Goal: Transaction & Acquisition: Download file/media

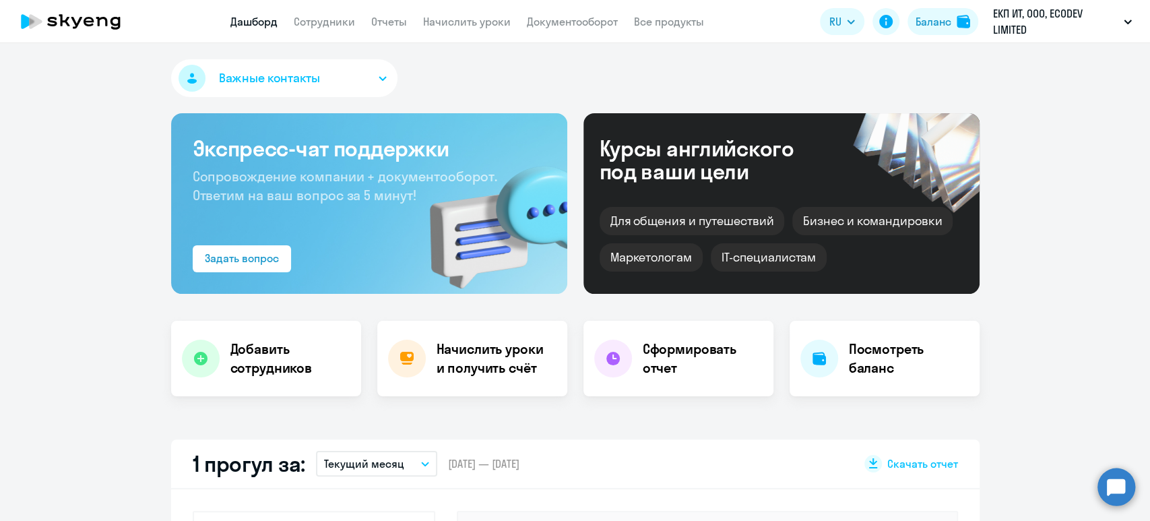
select select "30"
click at [333, 22] on link "Сотрудники" at bounding box center [324, 21] width 61 height 13
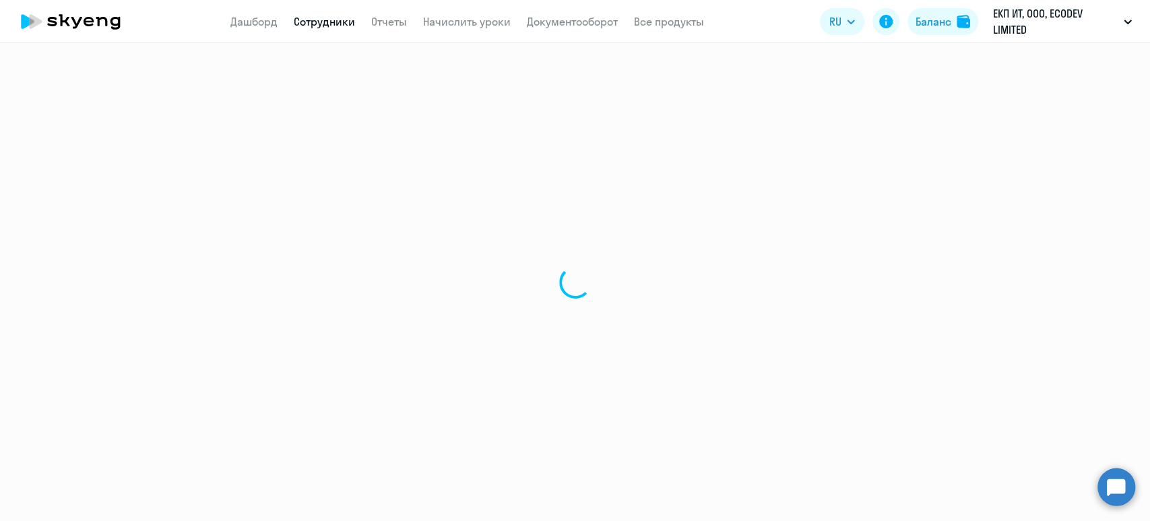
select select "30"
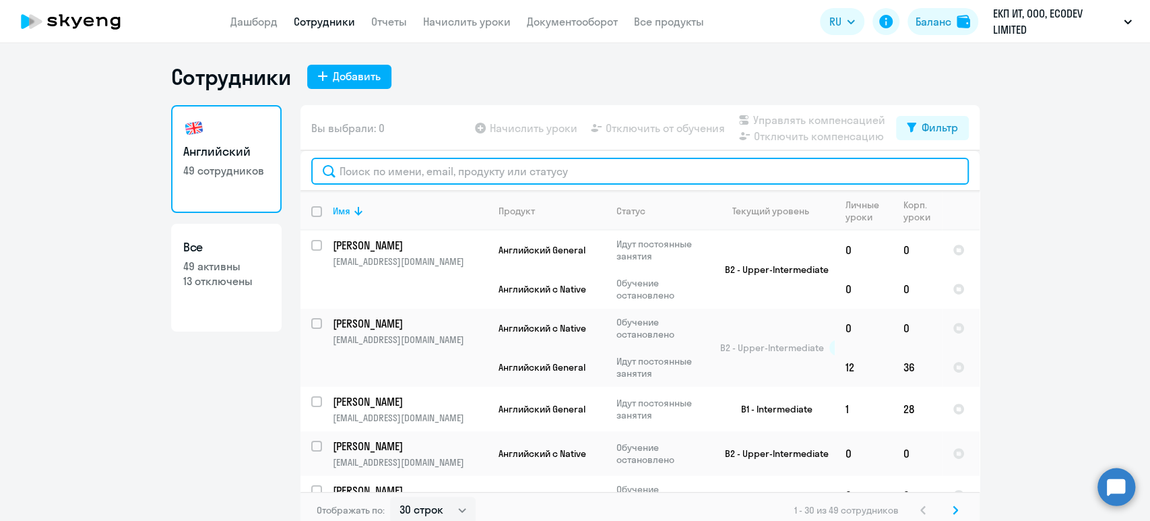
click at [430, 176] on input "text" at bounding box center [639, 171] width 657 height 27
paste input "Andrejeva Ina"
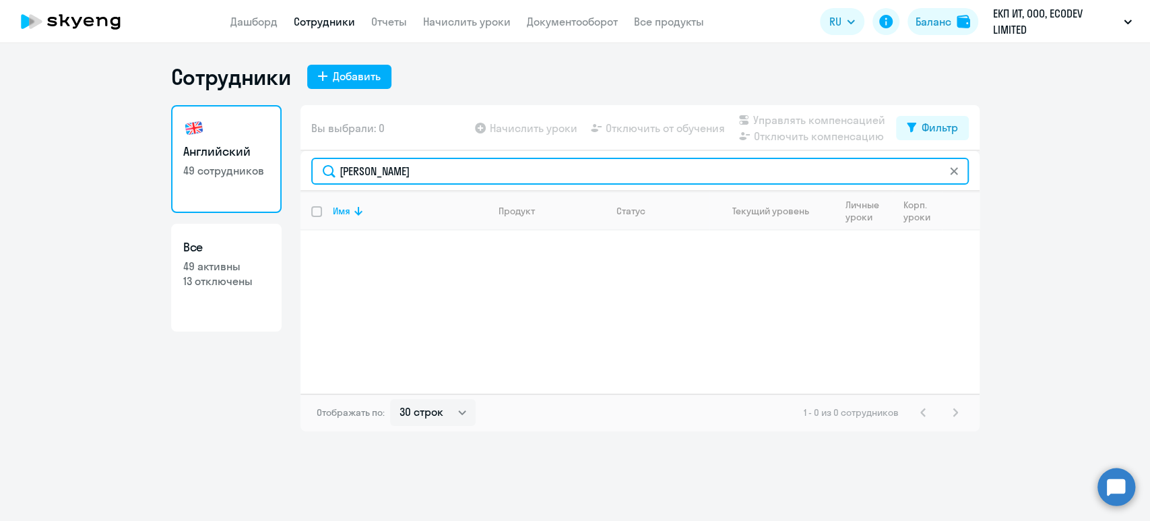
click at [391, 168] on input "Andrejeva Ina" at bounding box center [639, 171] width 657 height 27
type input "Andrejeva"
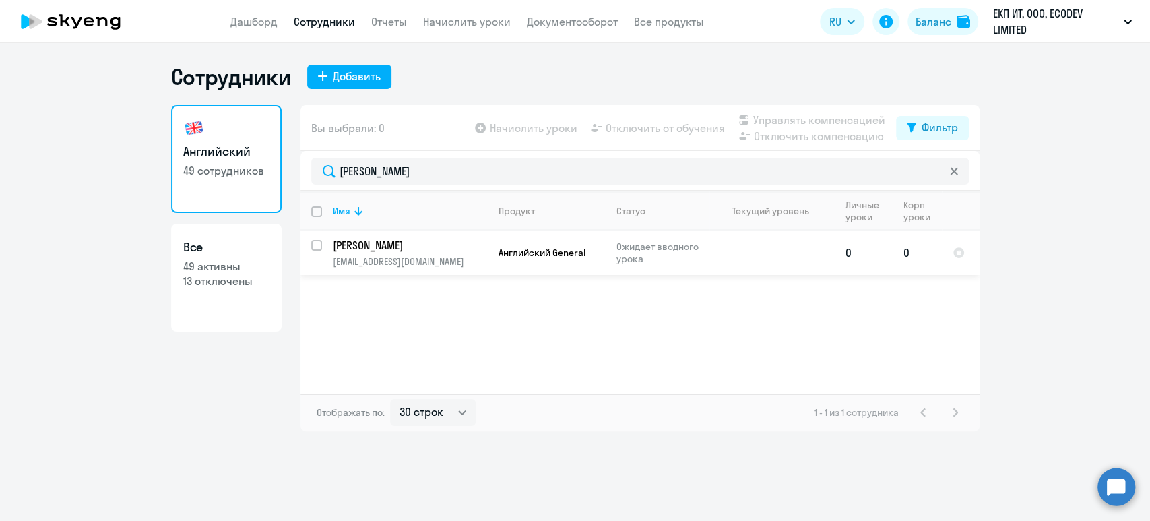
click at [632, 234] on td "Ожидает вводного урока" at bounding box center [657, 252] width 104 height 44
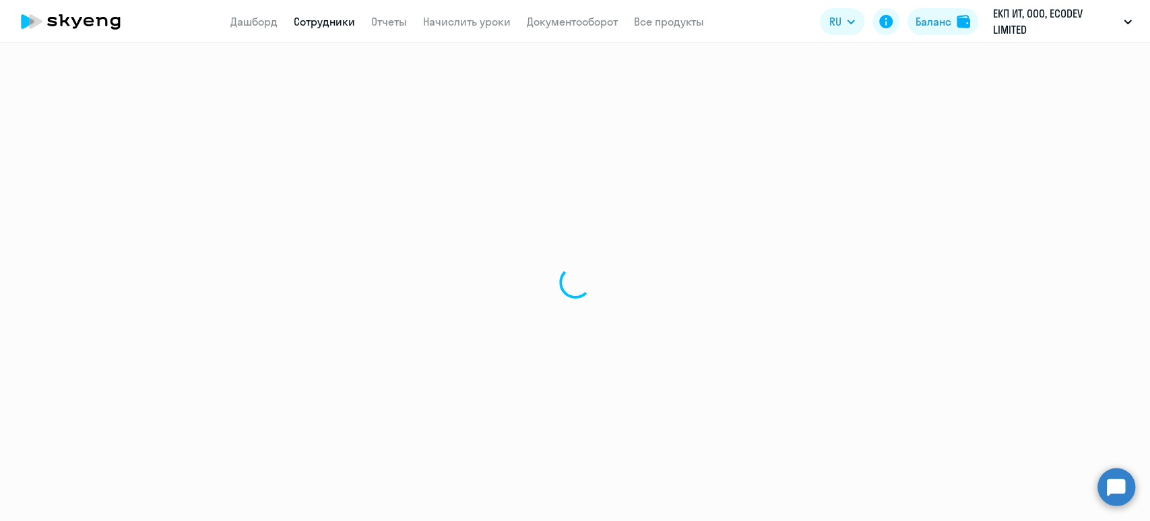
select select "english"
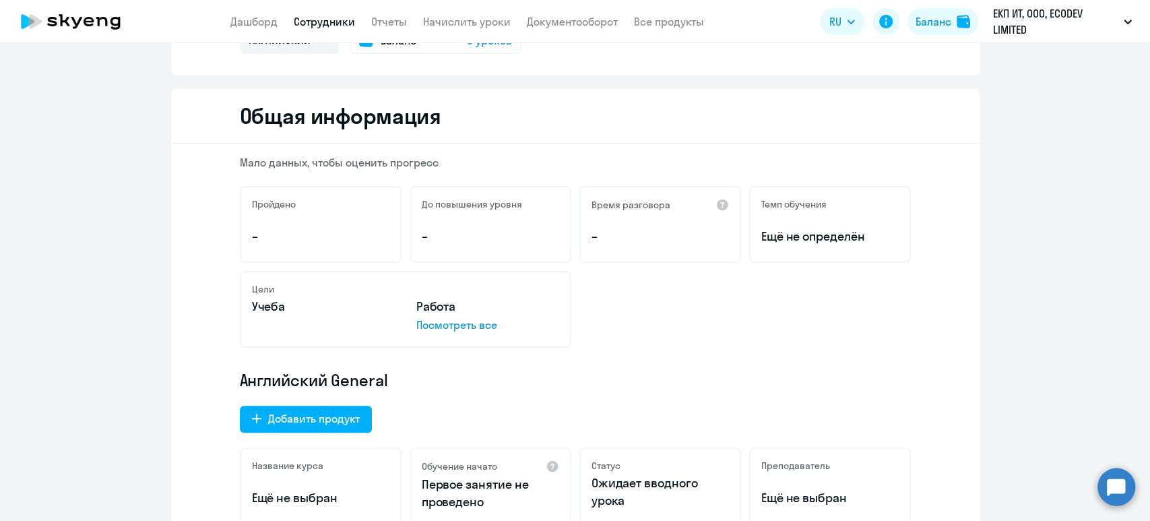
scroll to position [269, 0]
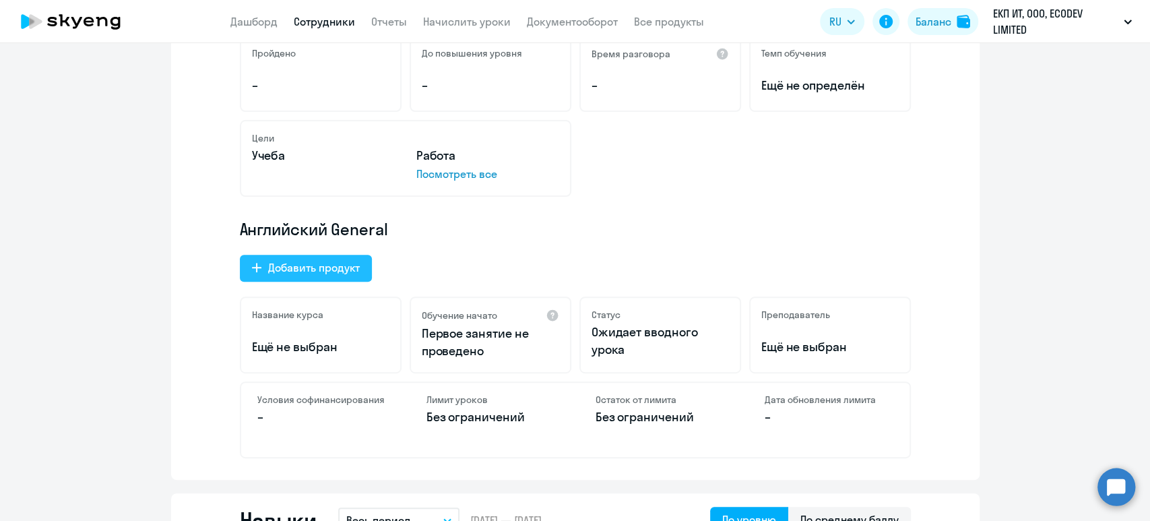
click at [298, 269] on div "Добавить продукт" at bounding box center [314, 267] width 92 height 16
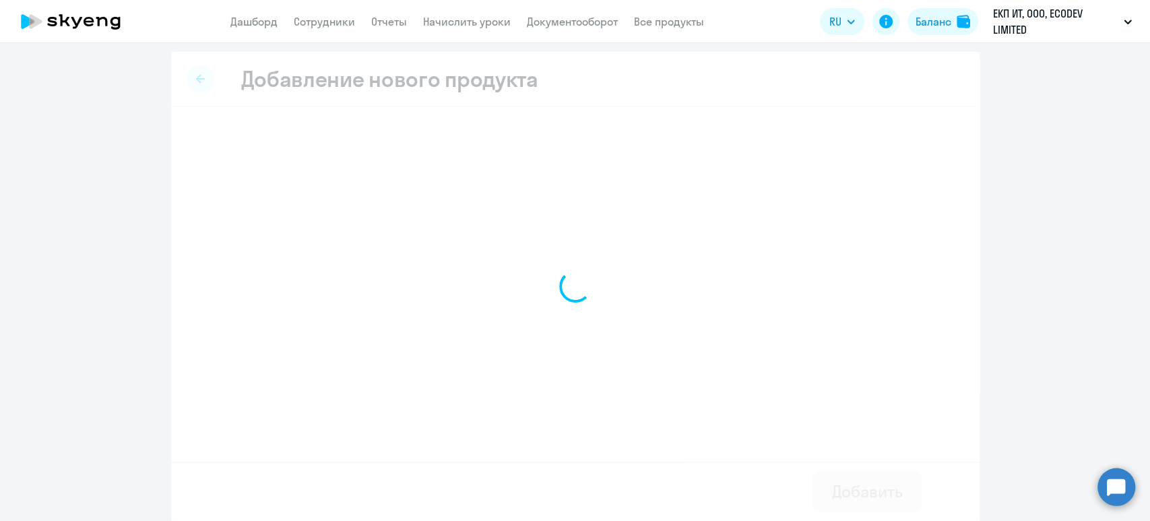
scroll to position [1, 0]
select select "english_adult_not_native_speaker_talks_15min"
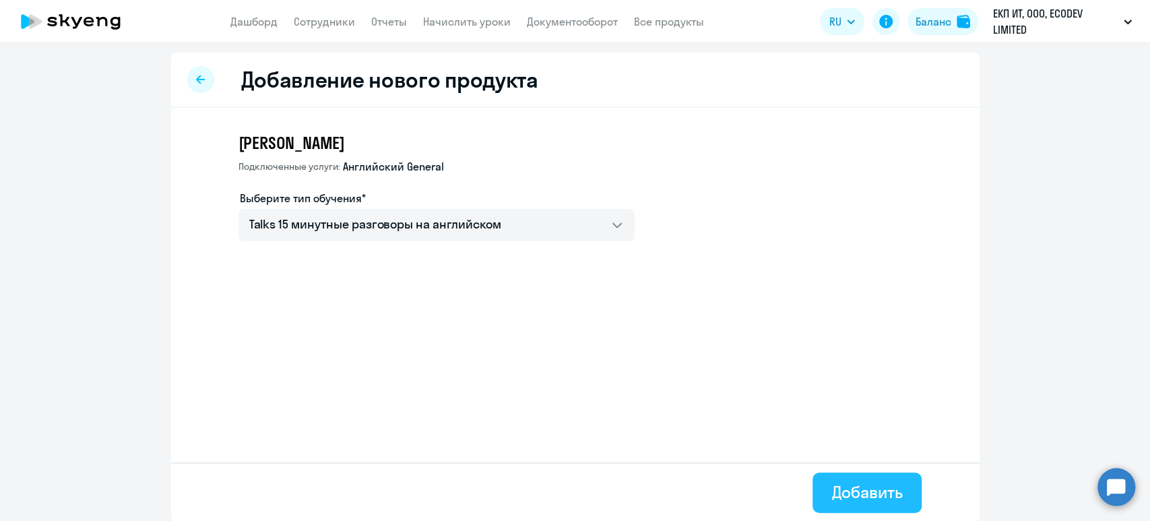
click at [885, 494] on div "Добавить" at bounding box center [866, 492] width 71 height 22
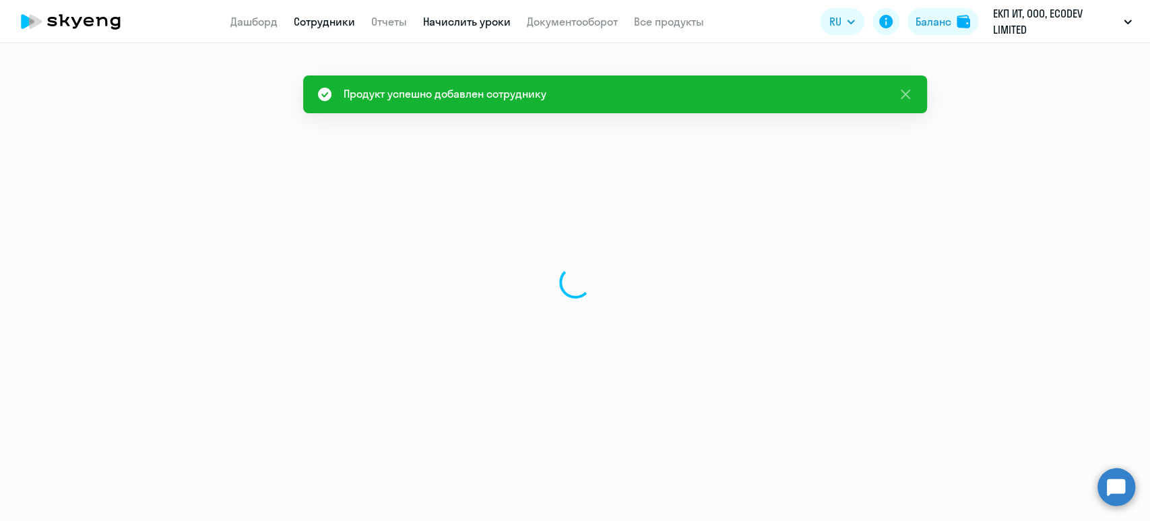
select select "english"
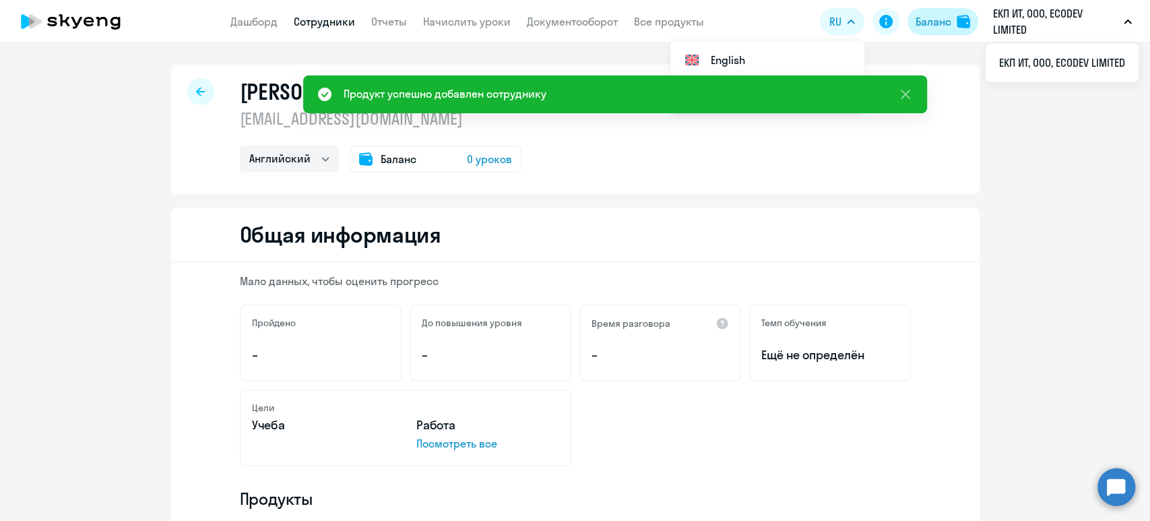
click at [954, 21] on button "Баланс" at bounding box center [942, 21] width 71 height 27
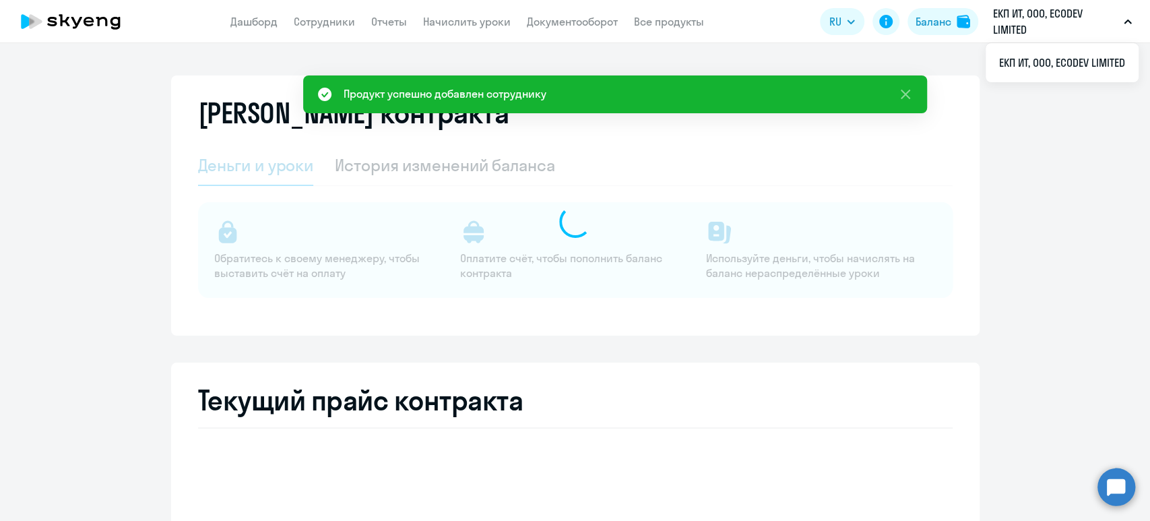
select select "english_adult_not_native_speaker"
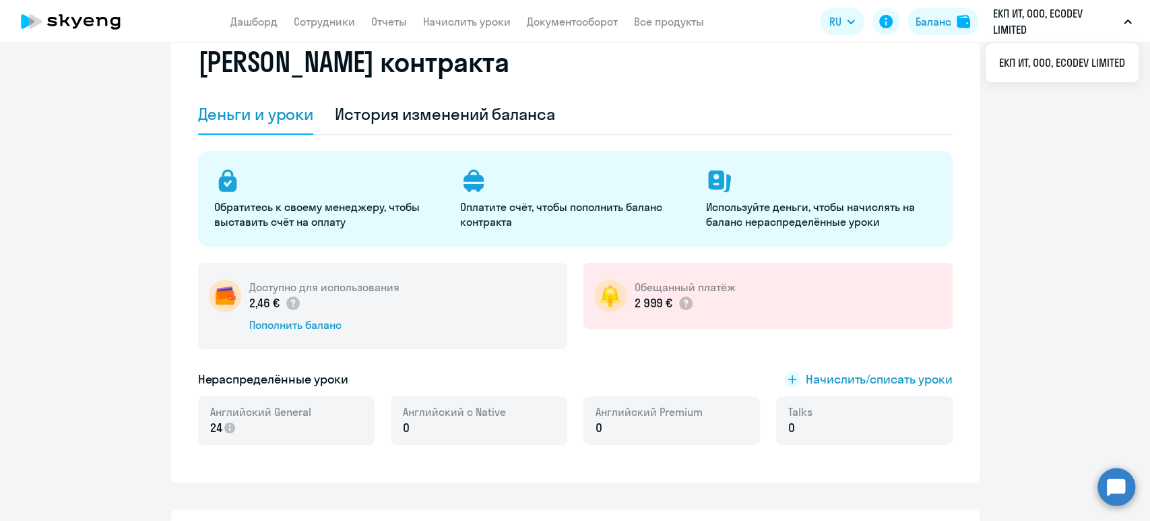
scroll to position [90, 0]
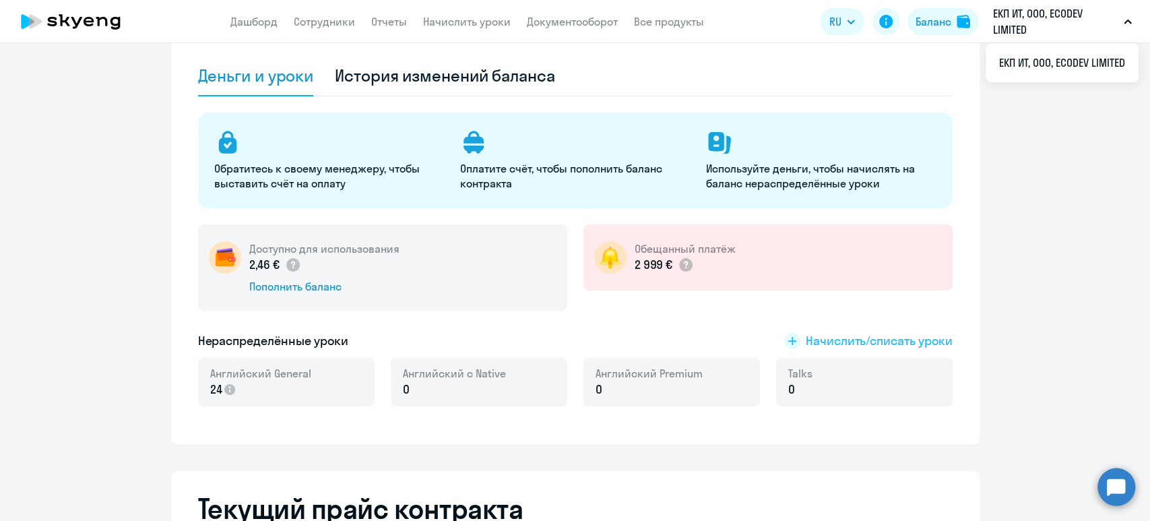
click at [858, 334] on span "Начислить/списать уроки" at bounding box center [878, 341] width 147 height 18
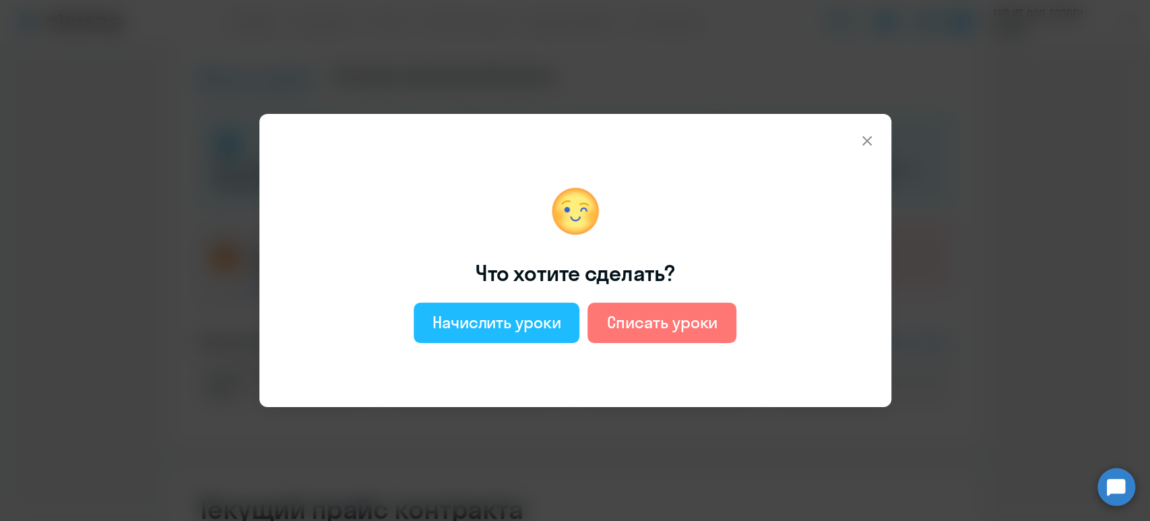
click at [475, 325] on div "Начислить уроки" at bounding box center [496, 322] width 129 height 22
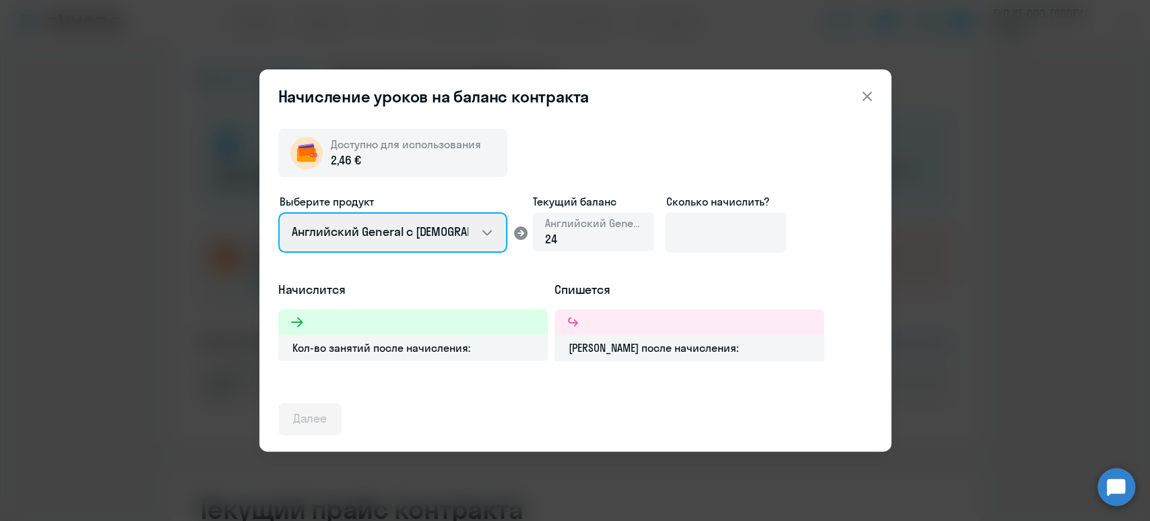
click at [391, 242] on select "Английский General с русскоговорящим преподавателем Английский General с англог…" at bounding box center [392, 232] width 229 height 40
select select "english_adult_not_native_speaker_talks_15min"
click at [278, 212] on select "Английский General с русскоговорящим преподавателем Английский General с англог…" at bounding box center [392, 232] width 229 height 40
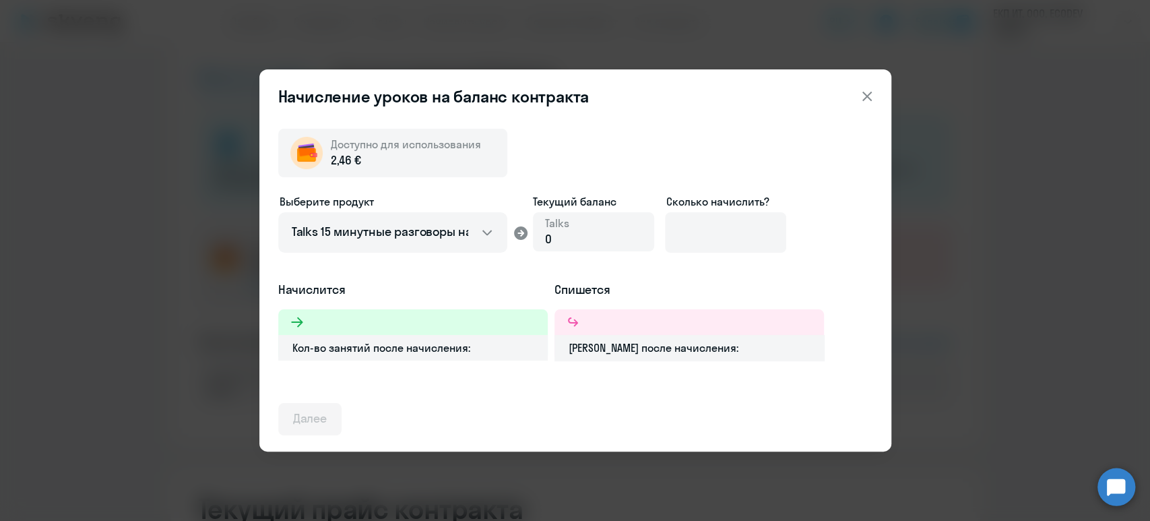
click at [581, 245] on div "Talks 0" at bounding box center [593, 231] width 121 height 39
drag, startPoint x: 595, startPoint y: 236, endPoint x: 663, endPoint y: 232, distance: 68.1
click at [593, 237] on div "Talks 0" at bounding box center [593, 231] width 121 height 39
click at [710, 230] on input at bounding box center [725, 232] width 121 height 40
type input "20"
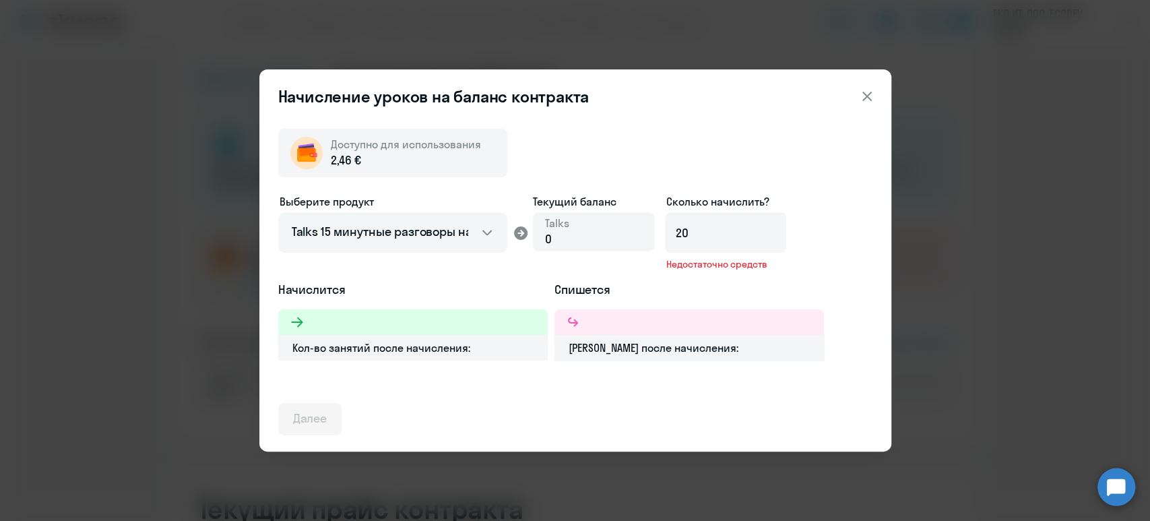
click at [865, 91] on icon at bounding box center [867, 96] width 16 height 16
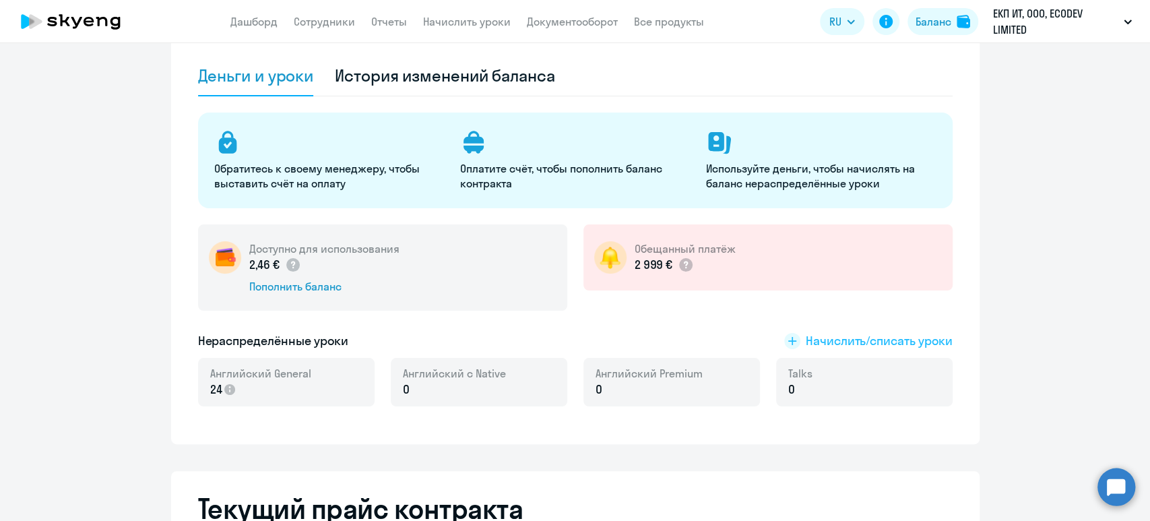
click at [867, 341] on span "Начислить/списать уроки" at bounding box center [878, 341] width 147 height 18
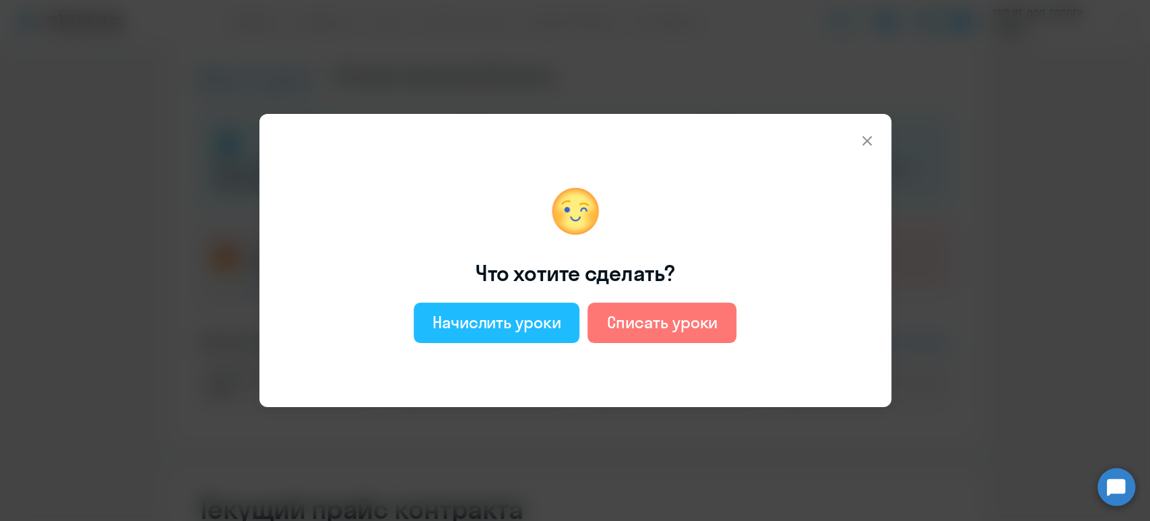
click at [500, 318] on div "Начислить уроки" at bounding box center [496, 322] width 129 height 22
select select "english_adult_not_native_speaker"
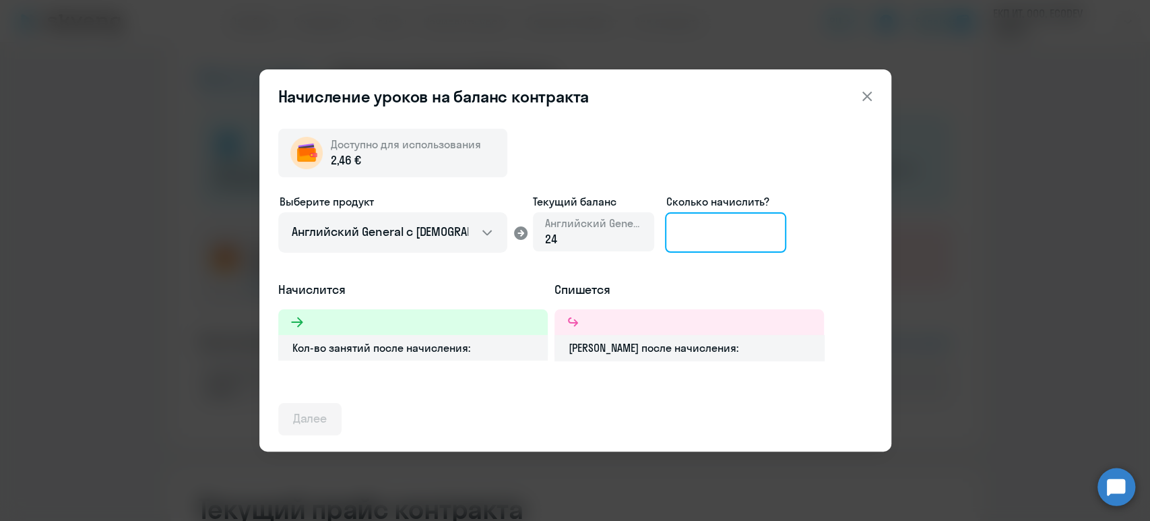
click at [737, 230] on input at bounding box center [725, 232] width 121 height 40
click at [867, 89] on icon at bounding box center [867, 96] width 16 height 16
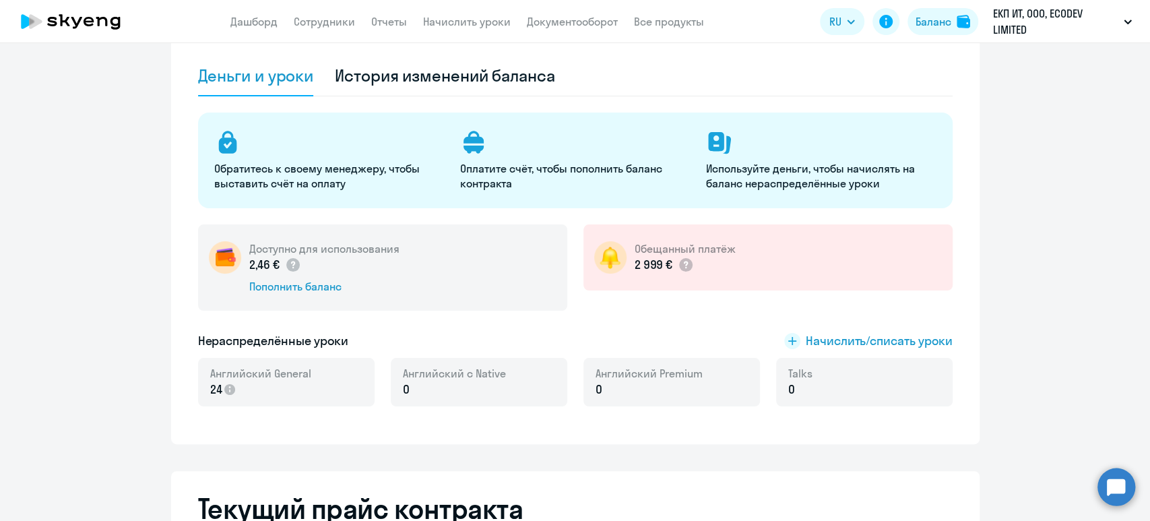
click at [910, 328] on div "Доступно для использования 2,46 € Пополнить баланс Обещанный платёж 2 999 € Нер…" at bounding box center [575, 323] width 754 height 198
click at [908, 339] on span "Начислить/списать уроки" at bounding box center [878, 341] width 147 height 18
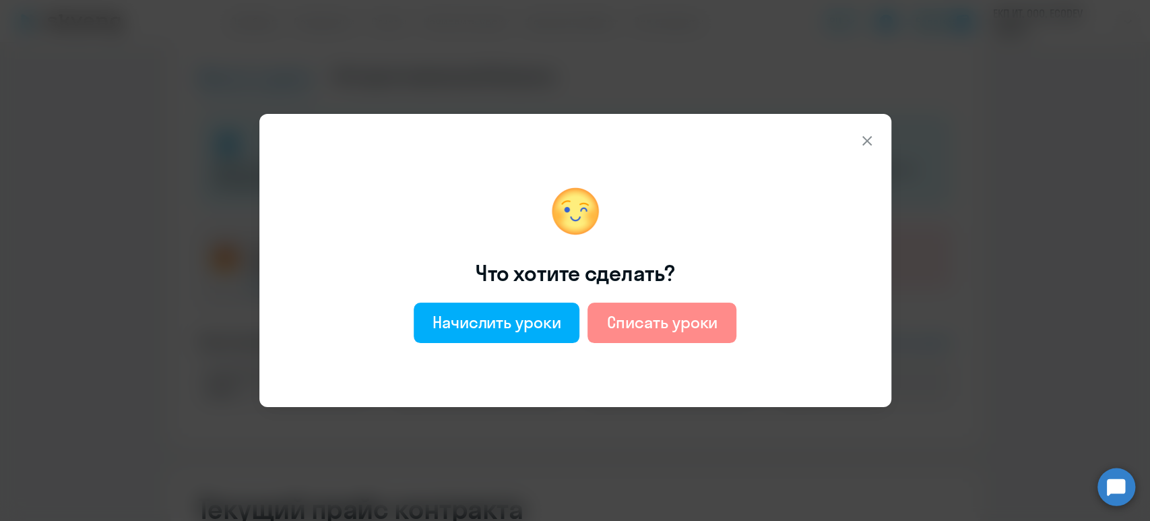
click at [671, 329] on div "Списать уроки" at bounding box center [661, 322] width 111 height 22
select select "english_adult_not_native_speaker"
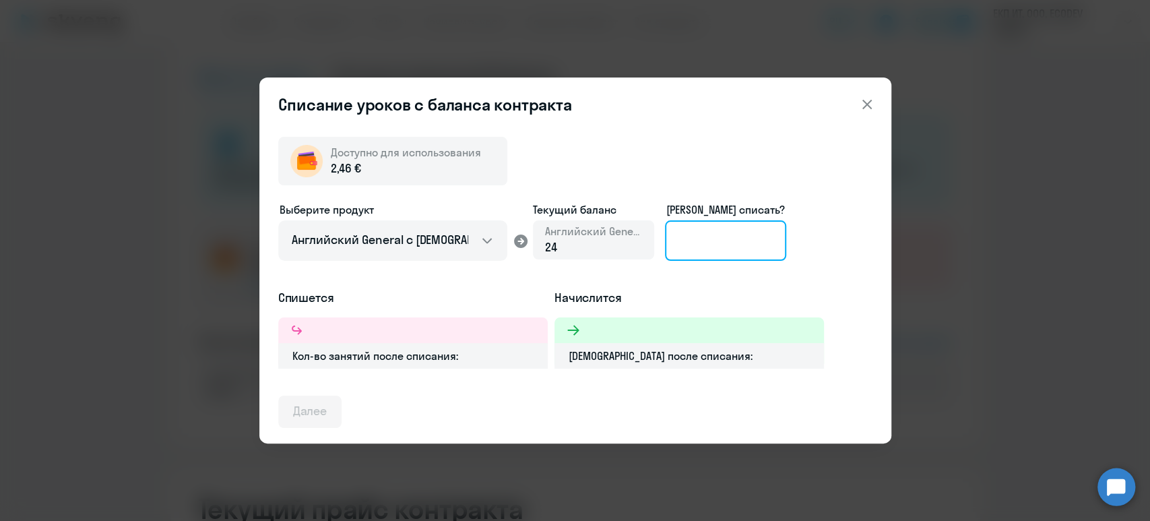
click at [720, 242] on input at bounding box center [725, 240] width 121 height 40
type input "24"
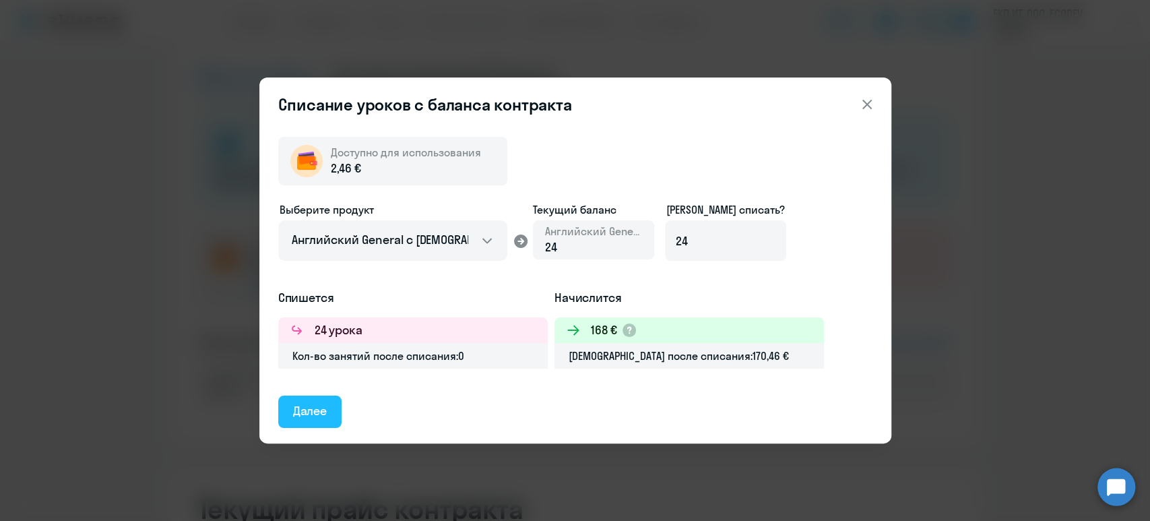
click at [310, 402] on div "Далее" at bounding box center [310, 411] width 34 height 18
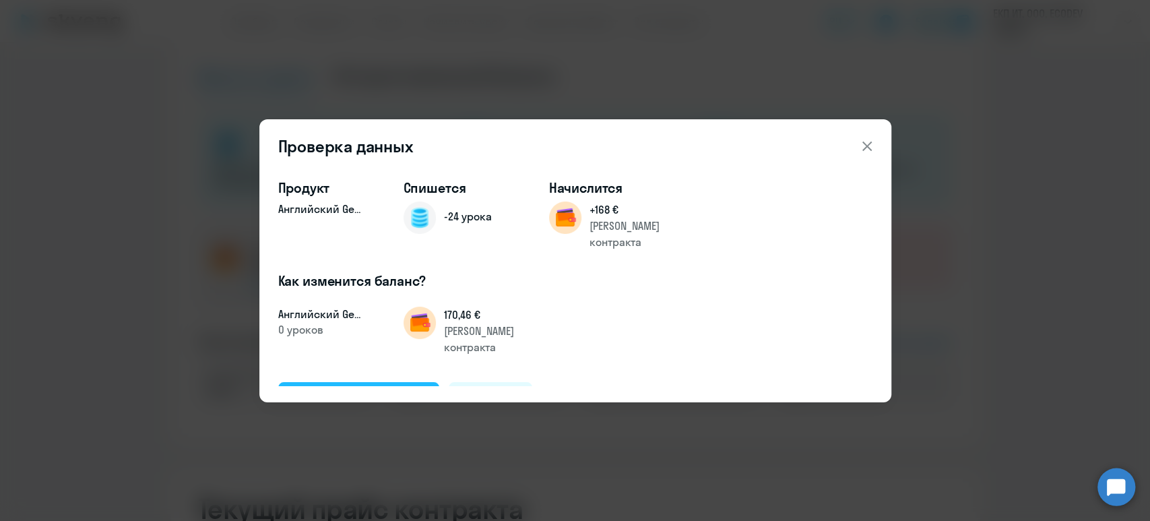
click at [343, 382] on button "Подтвердить и списать" at bounding box center [359, 398] width 162 height 32
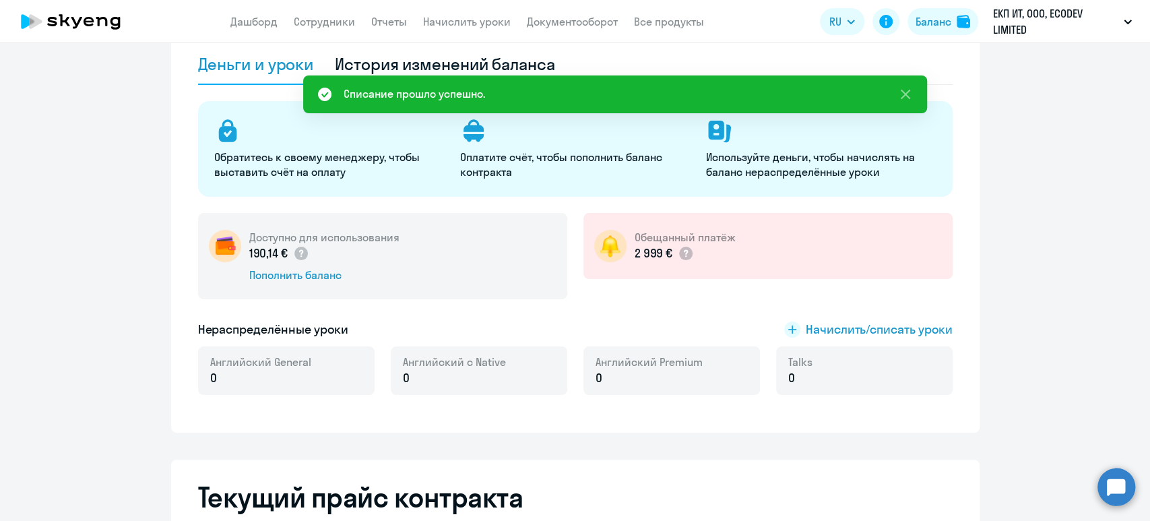
scroll to position [269, 0]
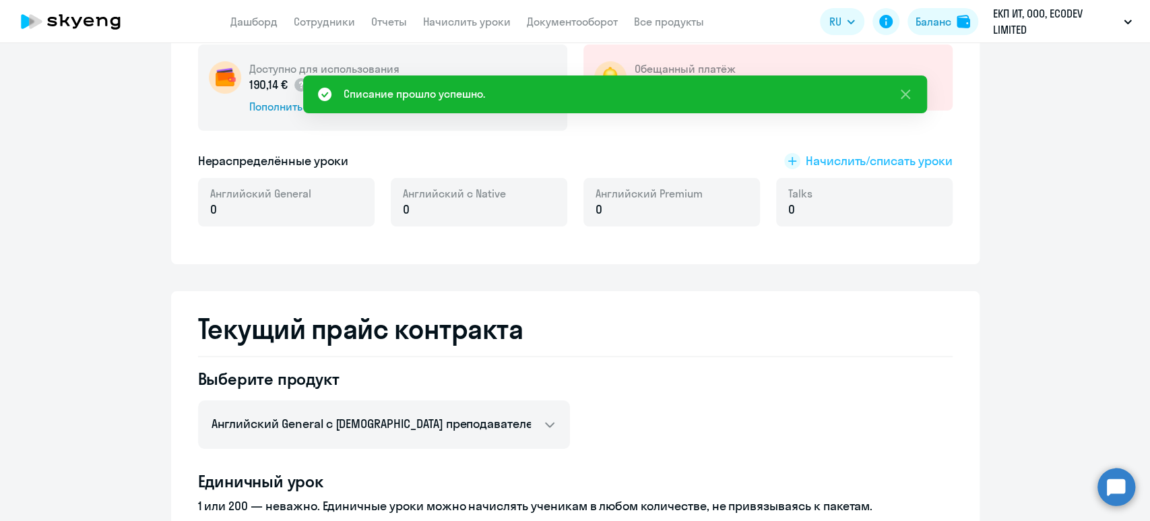
click at [867, 158] on span "Начислить/списать уроки" at bounding box center [878, 161] width 147 height 18
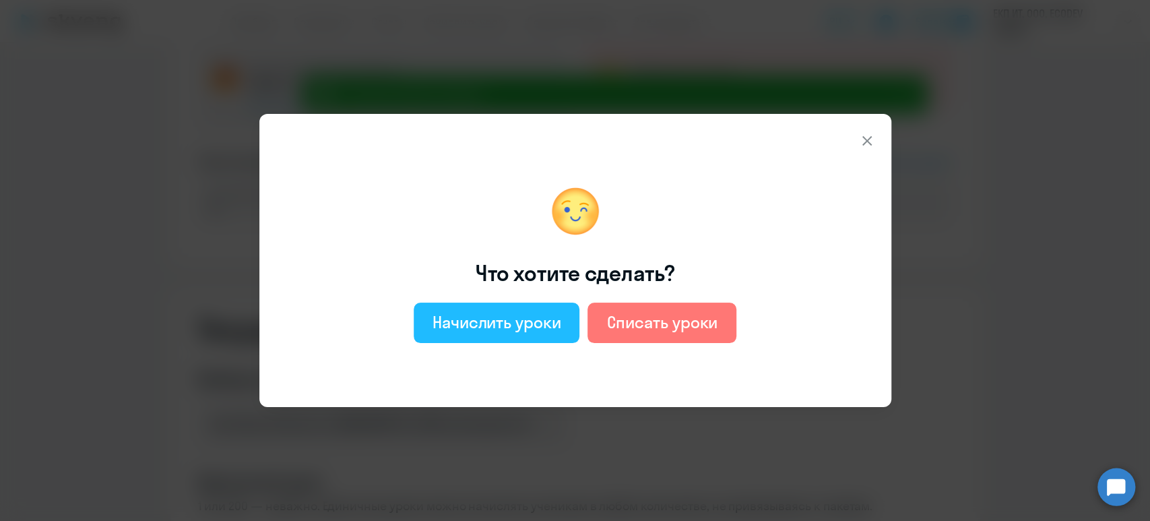
click at [494, 325] on div "Начислить уроки" at bounding box center [496, 322] width 129 height 22
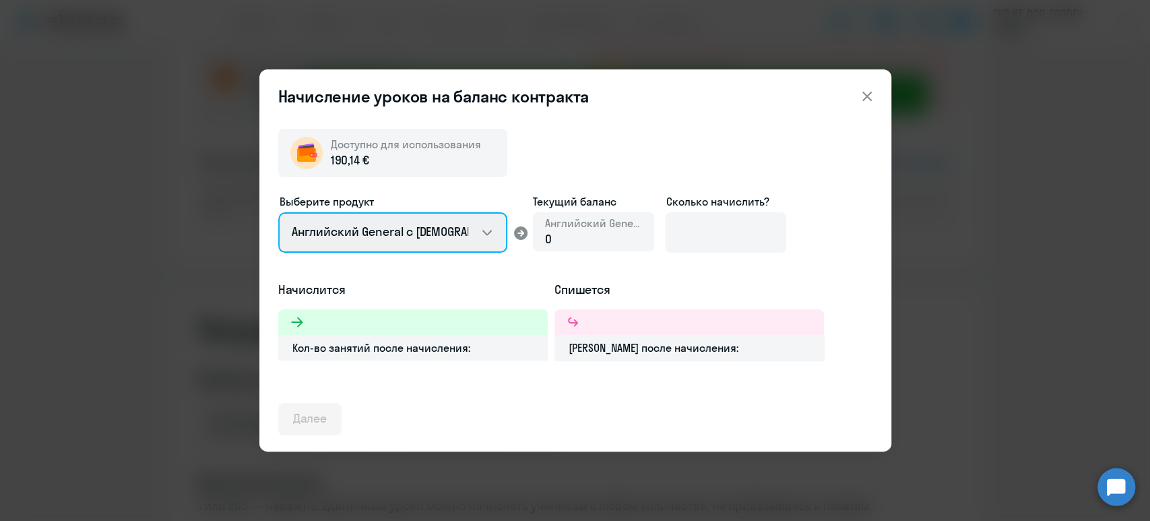
click at [426, 236] on select "Английский General с русскоговорящим преподавателем Английский General с англог…" at bounding box center [392, 232] width 229 height 40
select select "english_adult_not_native_speaker_talks_15min"
click at [278, 212] on select "Английский General с русскоговорящим преподавателем Английский General с англог…" at bounding box center [392, 232] width 229 height 40
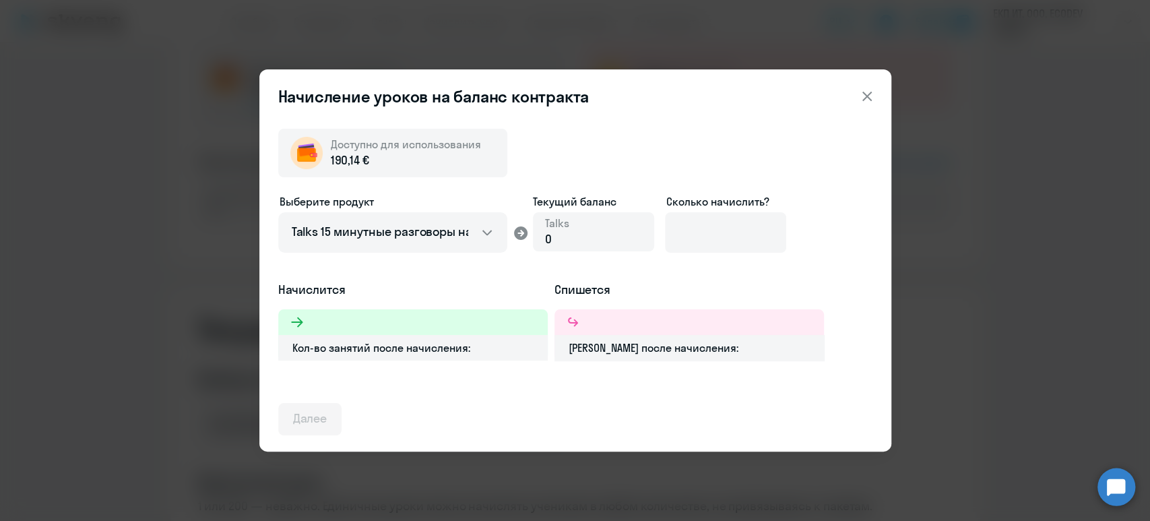
click at [614, 242] on div "Talks 0" at bounding box center [593, 231] width 121 height 39
click at [714, 221] on input at bounding box center [725, 232] width 121 height 40
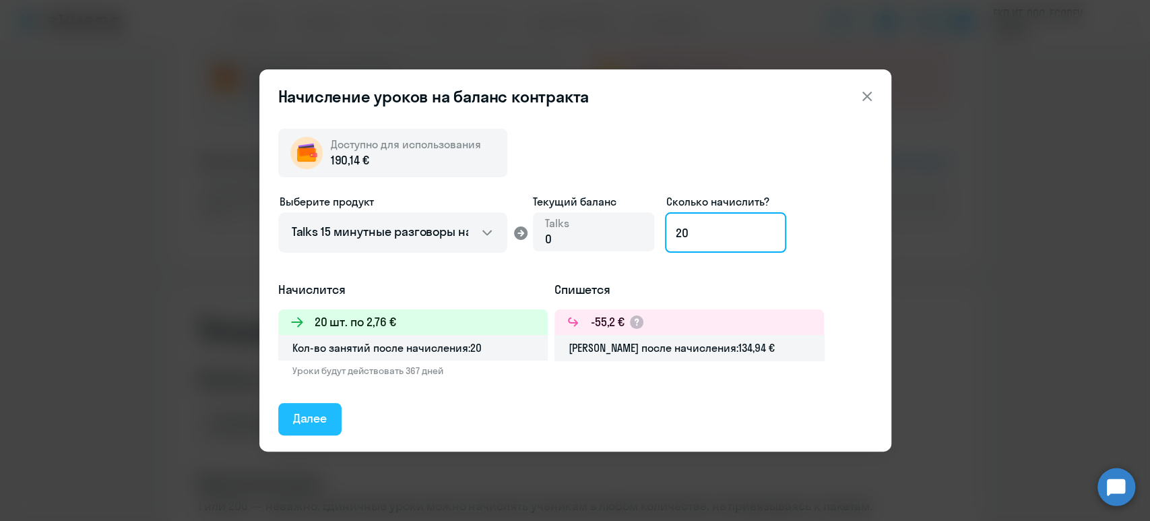
type input "20"
click at [314, 422] on div "Далее" at bounding box center [310, 418] width 34 height 18
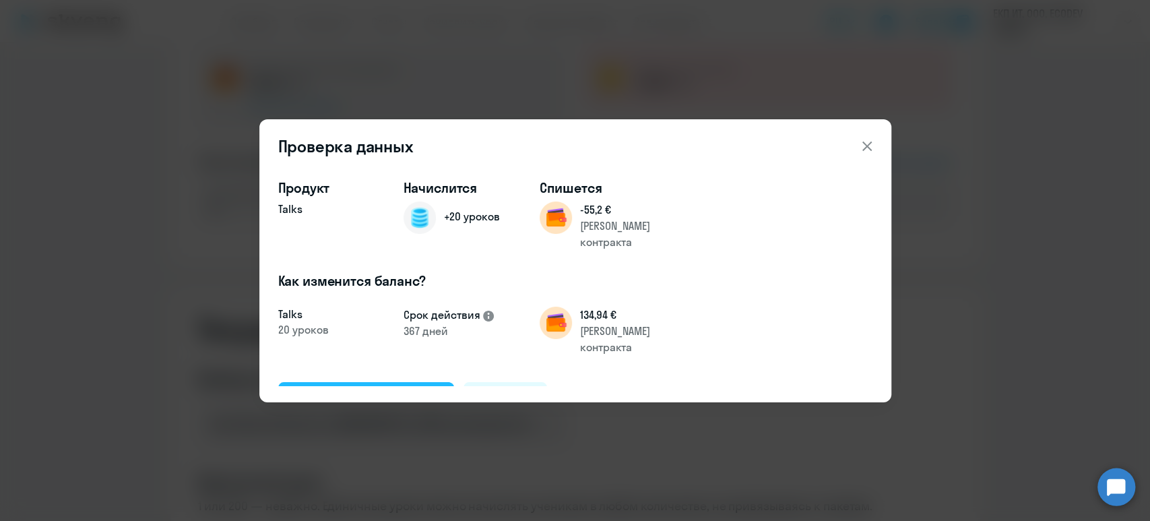
click at [357, 389] on div "Подтвердить и начислить" at bounding box center [366, 398] width 147 height 18
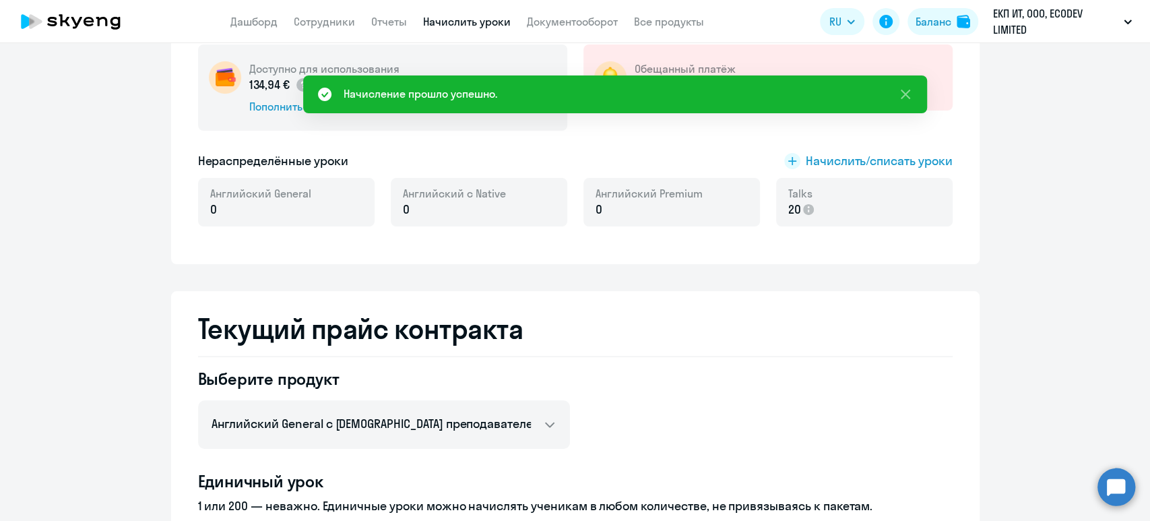
click at [467, 22] on link "Начислить уроки" at bounding box center [467, 21] width 88 height 13
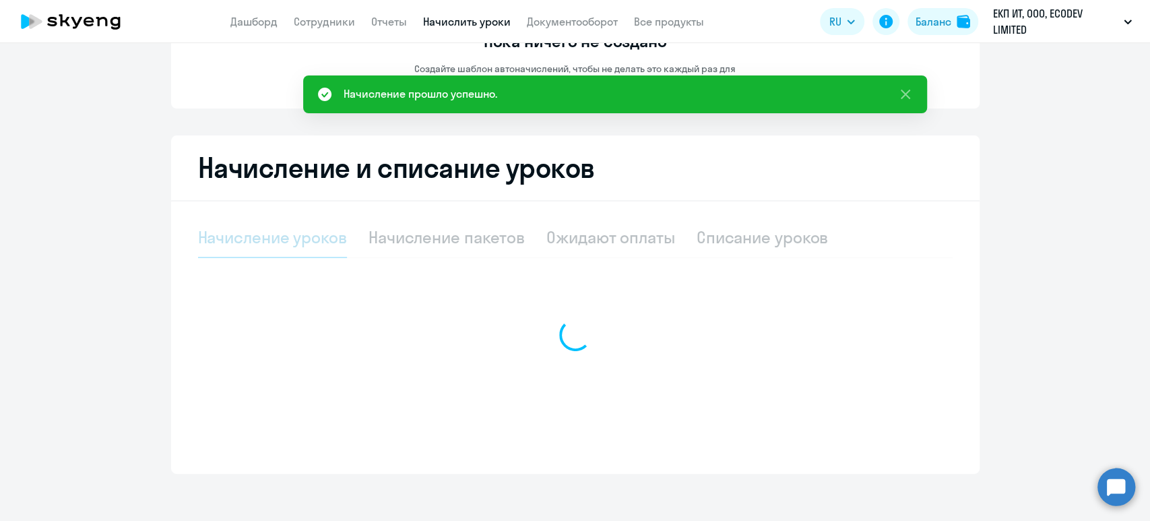
select select "10"
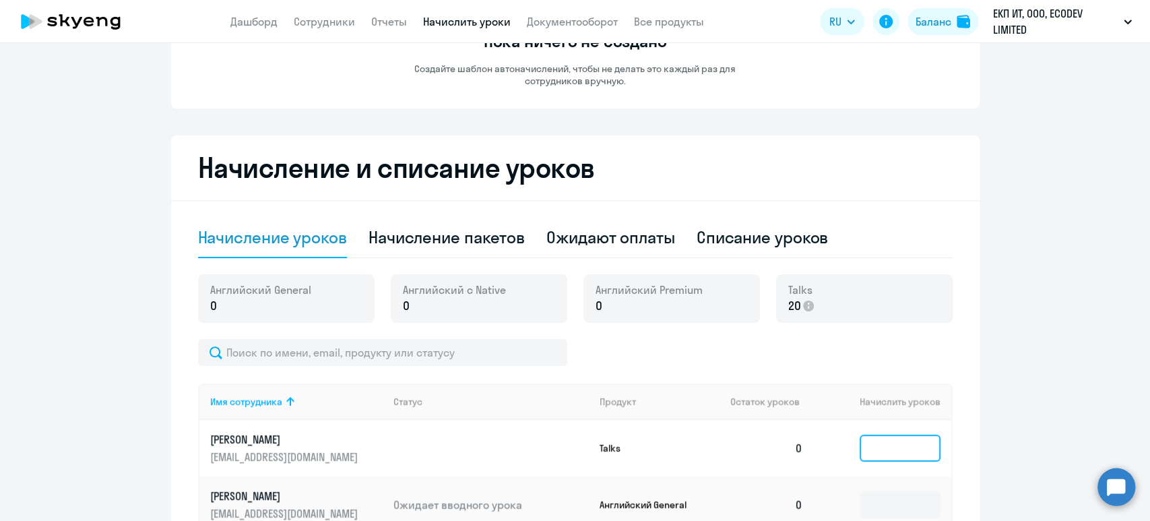
click at [890, 449] on input at bounding box center [899, 447] width 81 height 27
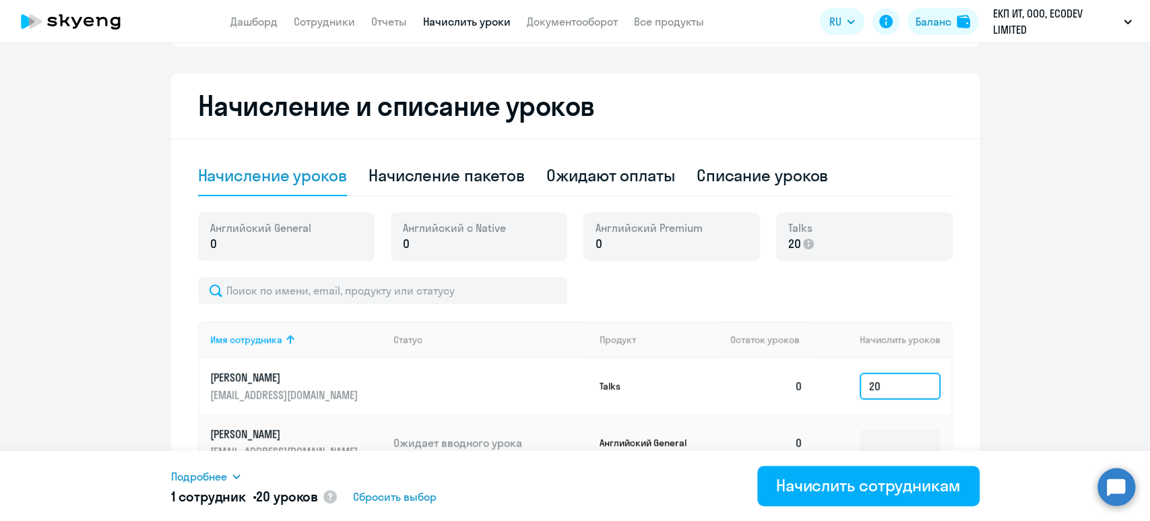
scroll to position [245, 0]
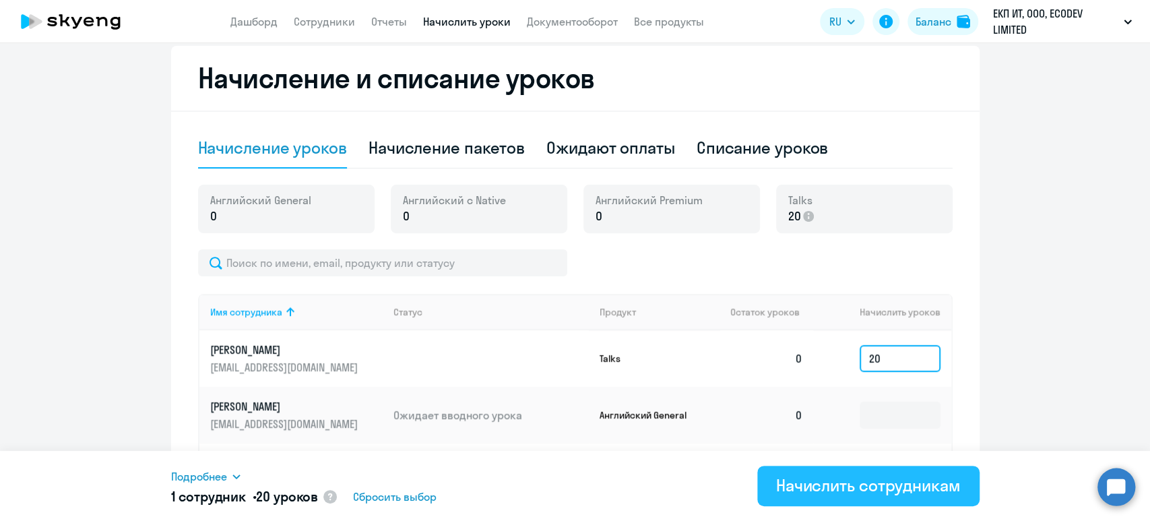
type input "20"
click at [870, 486] on div "Начислить сотрудникам" at bounding box center [868, 485] width 185 height 22
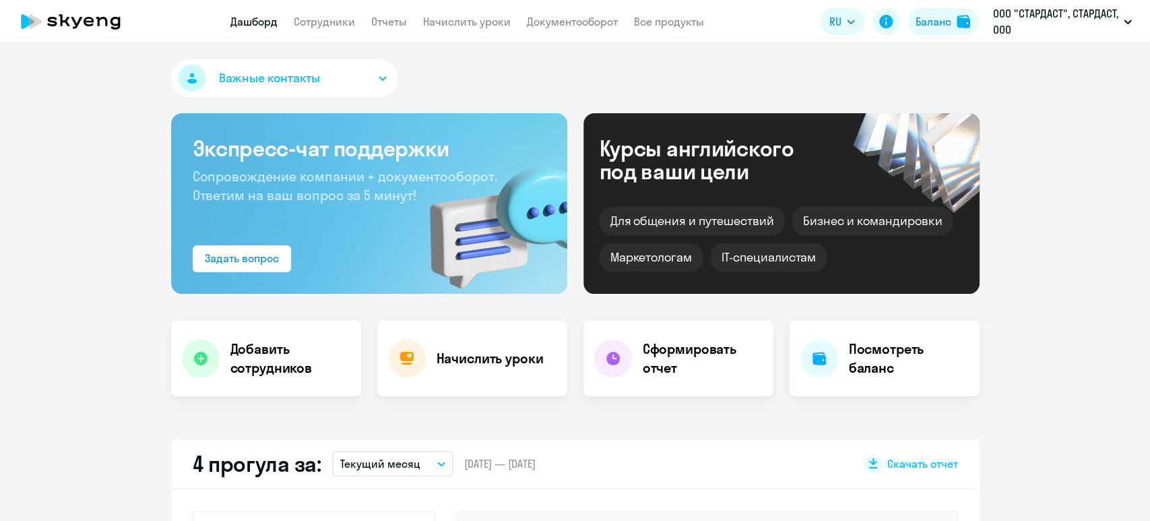
select select "30"
click at [327, 32] on app-header "Дашборд Сотрудники Отчеты Начислить уроки Документооборот Все продукты Дашборд …" at bounding box center [575, 21] width 1150 height 43
click at [327, 24] on link "Сотрудники" at bounding box center [324, 21] width 61 height 13
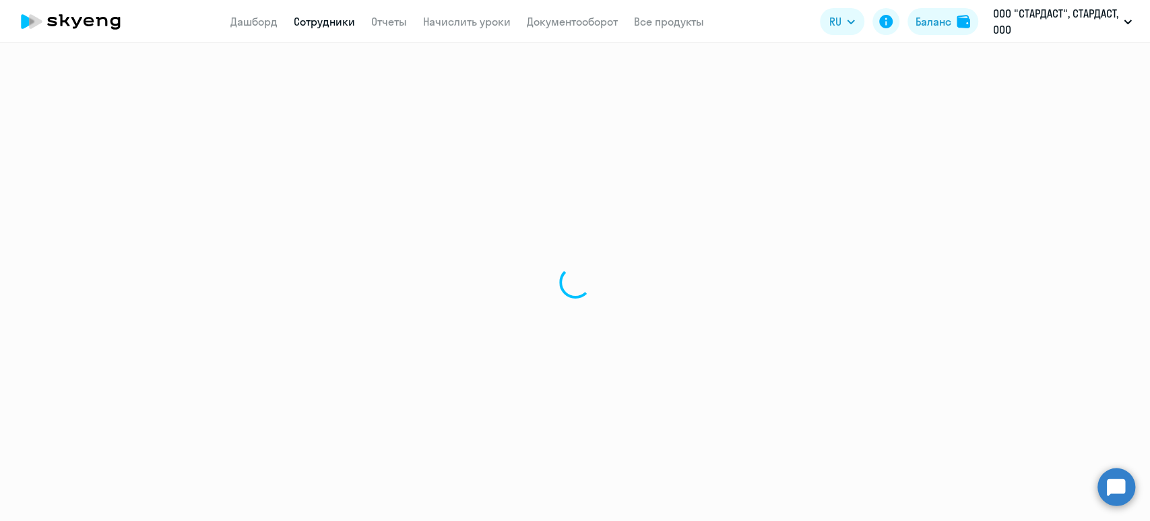
select select "30"
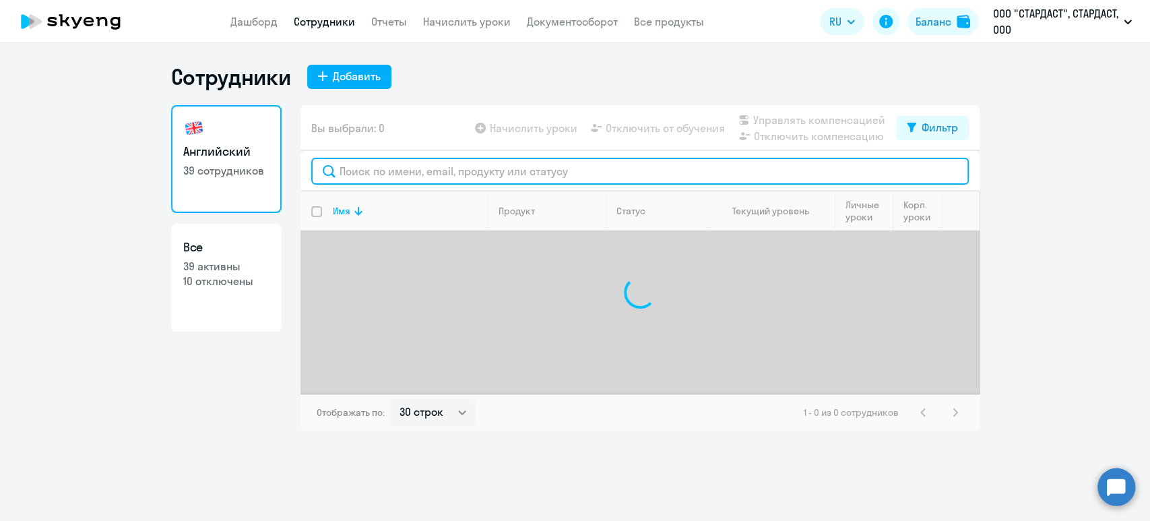
click at [395, 171] on input "text" at bounding box center [639, 171] width 657 height 27
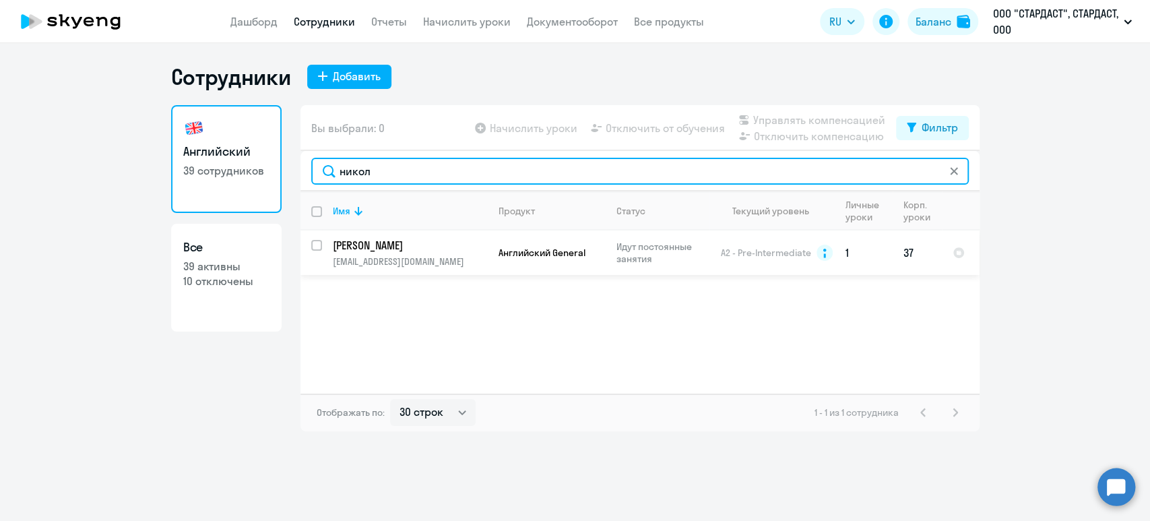
type input "никол"
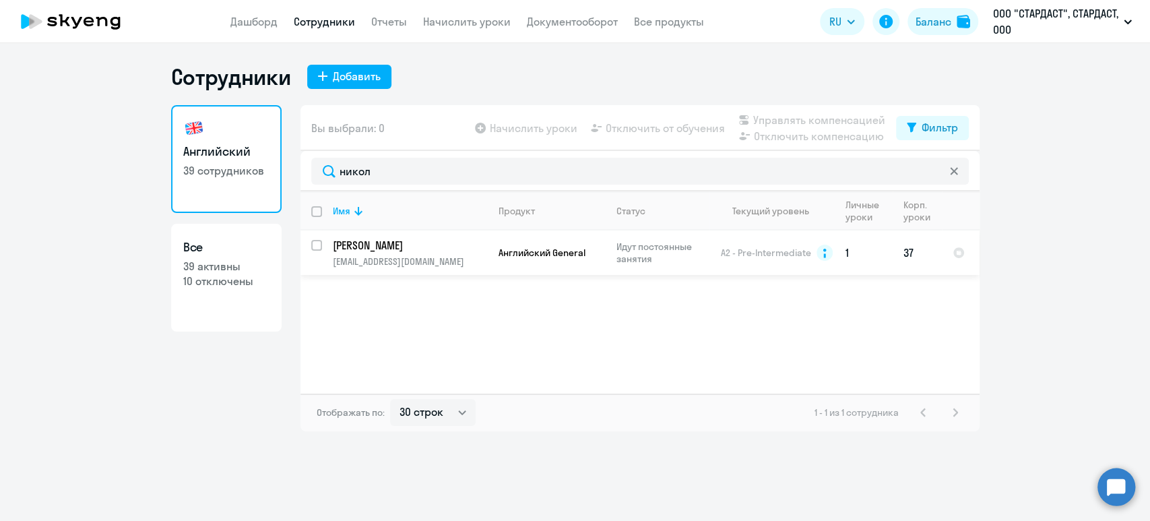
click at [474, 242] on p "Николай Юрьевич" at bounding box center [409, 245] width 152 height 15
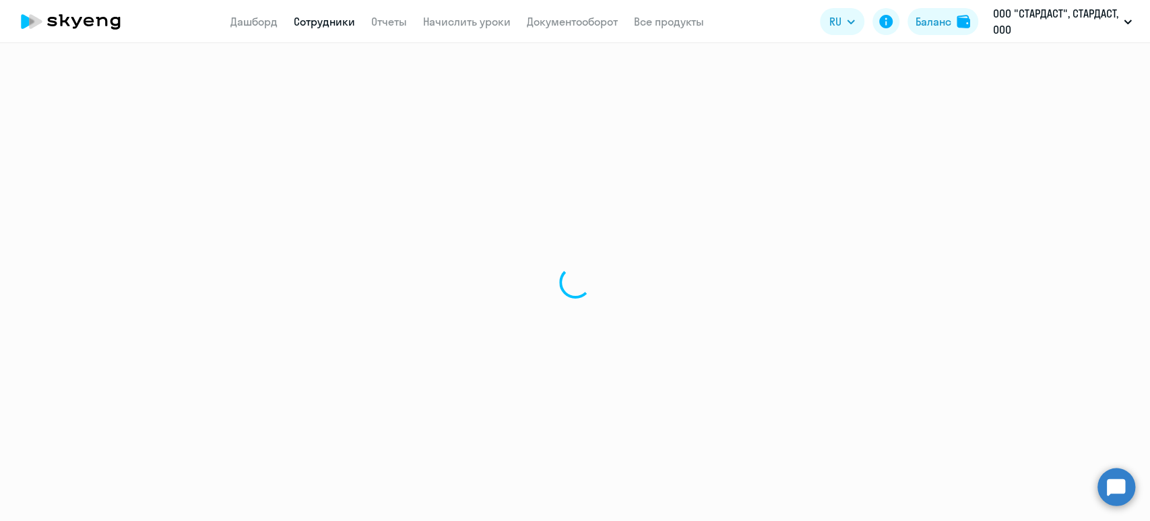
select select "english"
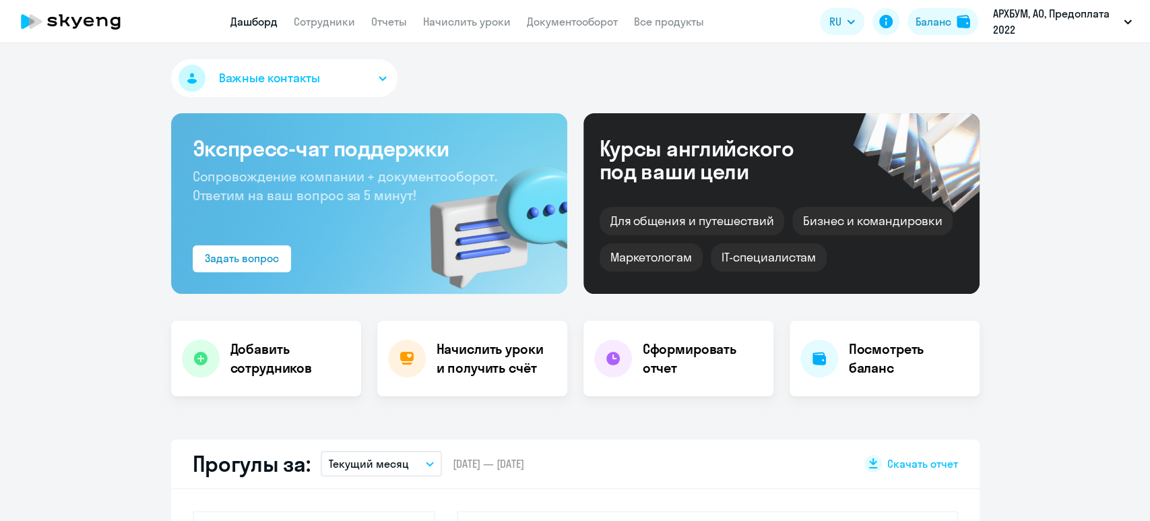
drag, startPoint x: 0, startPoint y: 0, endPoint x: 334, endPoint y: 13, distance: 334.3
click at [336, 15] on link "Сотрудники" at bounding box center [324, 21] width 61 height 13
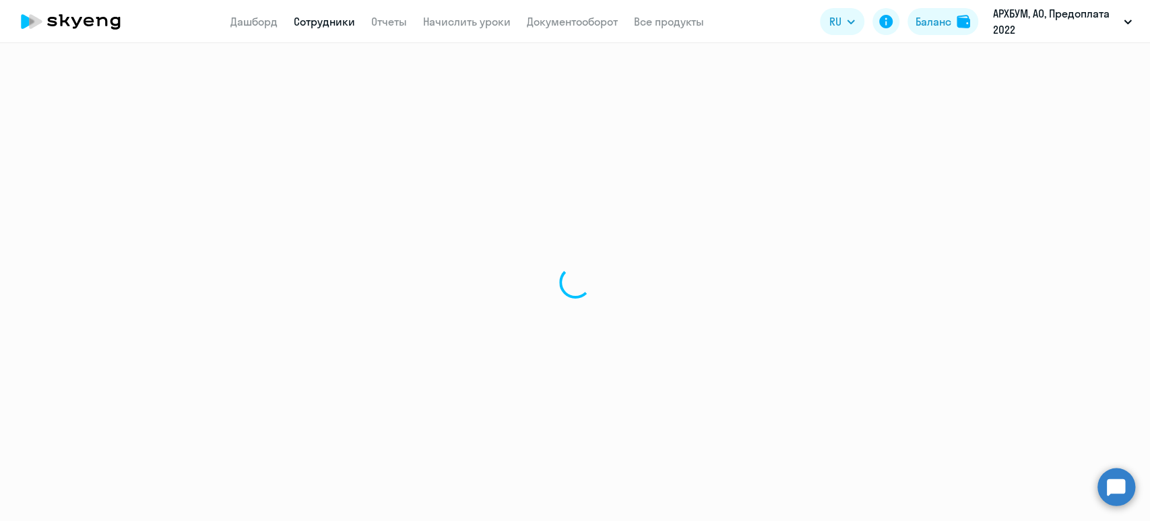
select select "30"
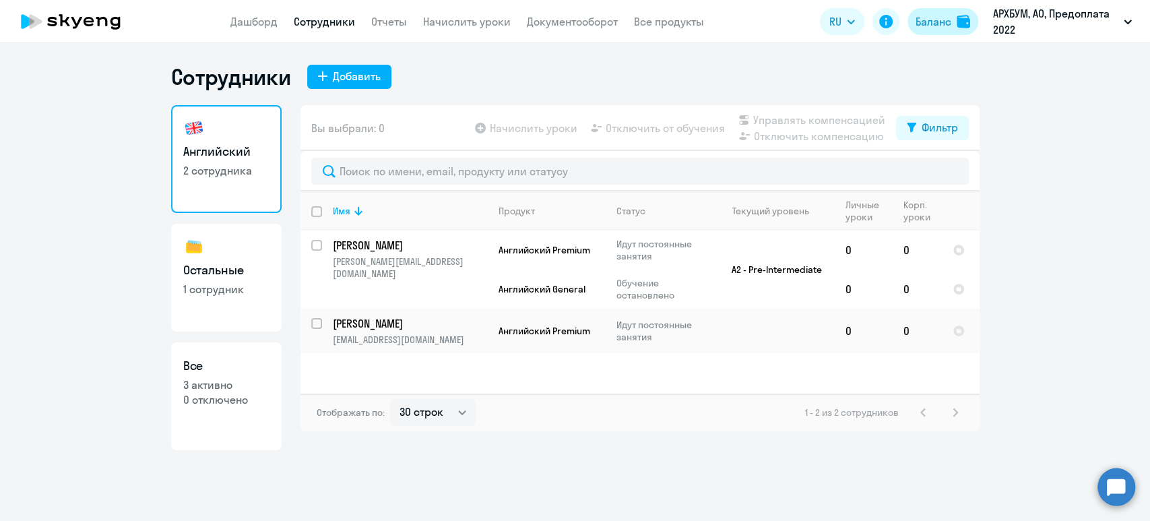
click at [927, 16] on div "Баланс" at bounding box center [933, 21] width 36 height 16
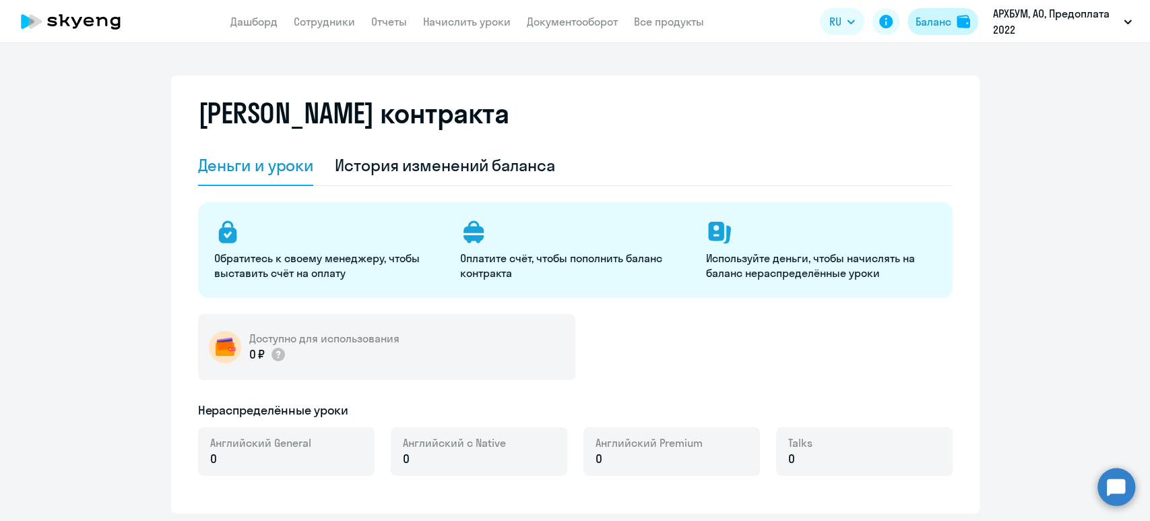
select select "english_adult_not_native_speaker"
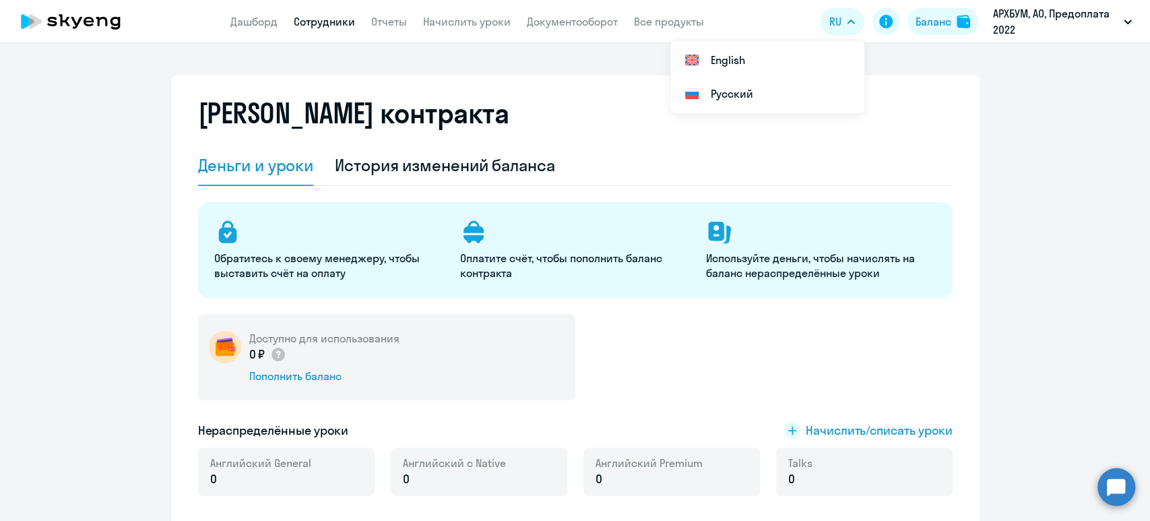
click at [341, 21] on link "Сотрудники" at bounding box center [324, 21] width 61 height 13
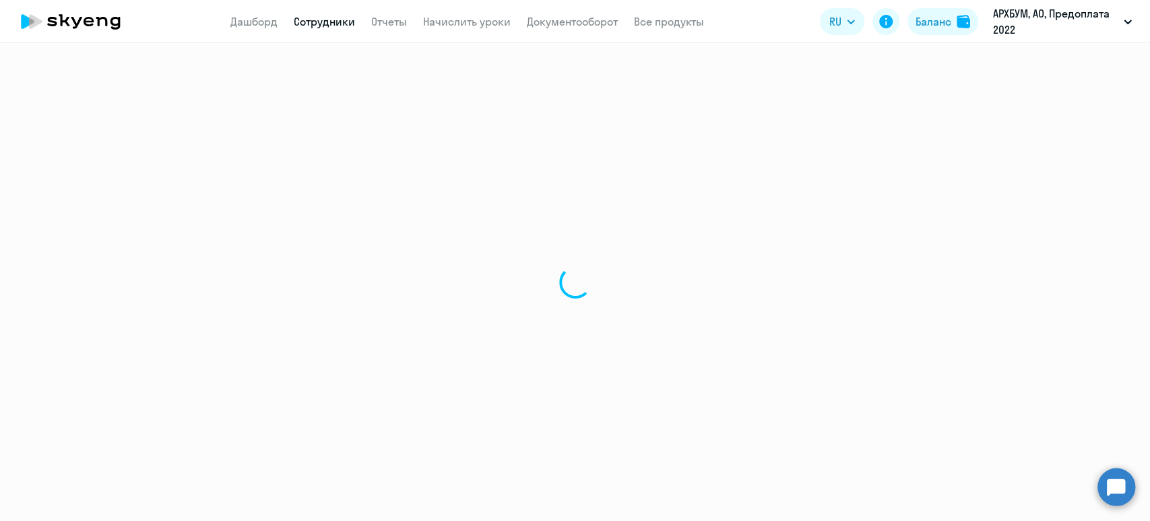
select select "30"
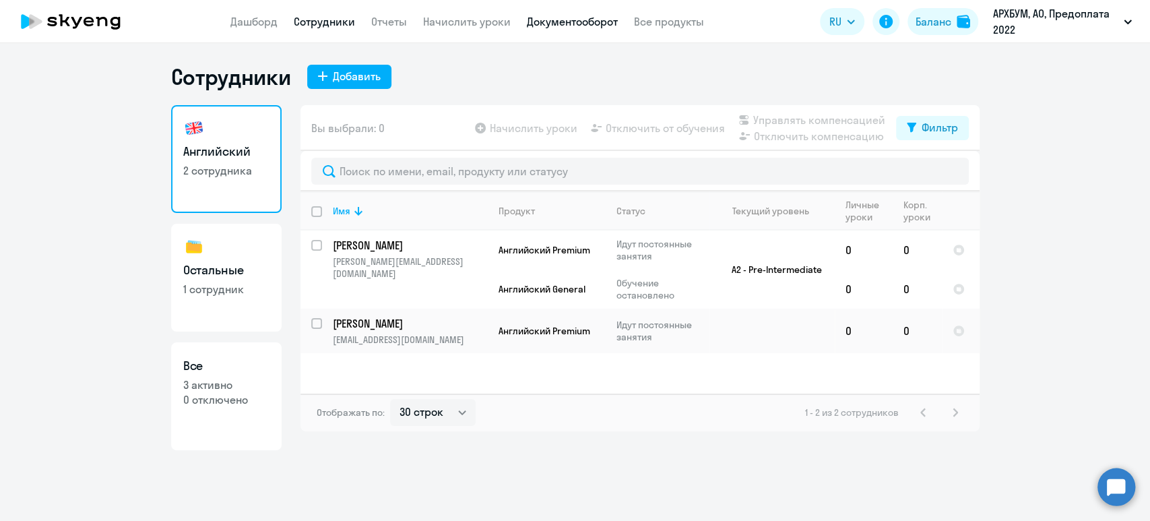
click at [596, 20] on link "Документооборот" at bounding box center [572, 21] width 91 height 13
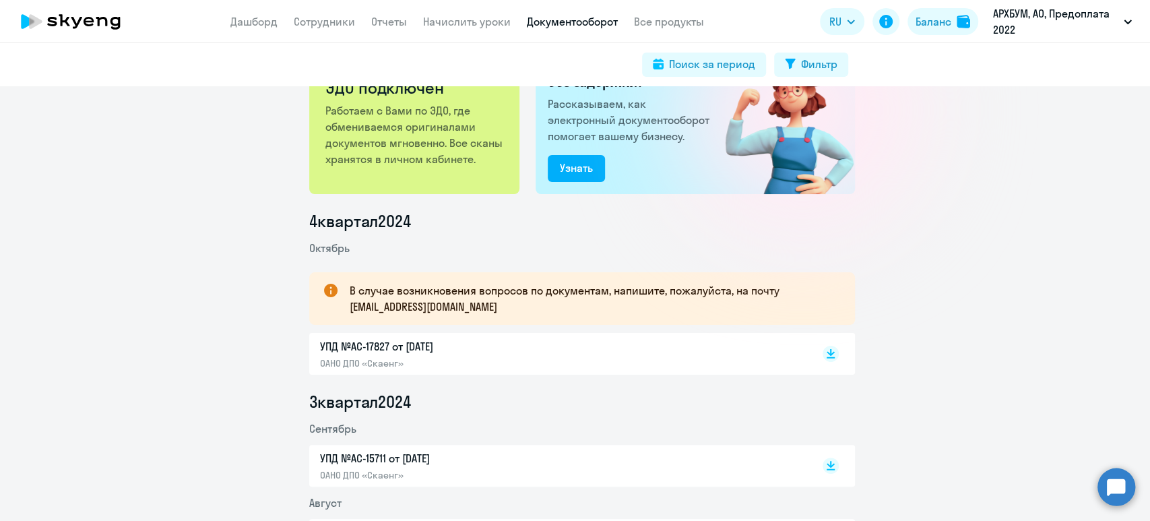
scroll to position [90, 0]
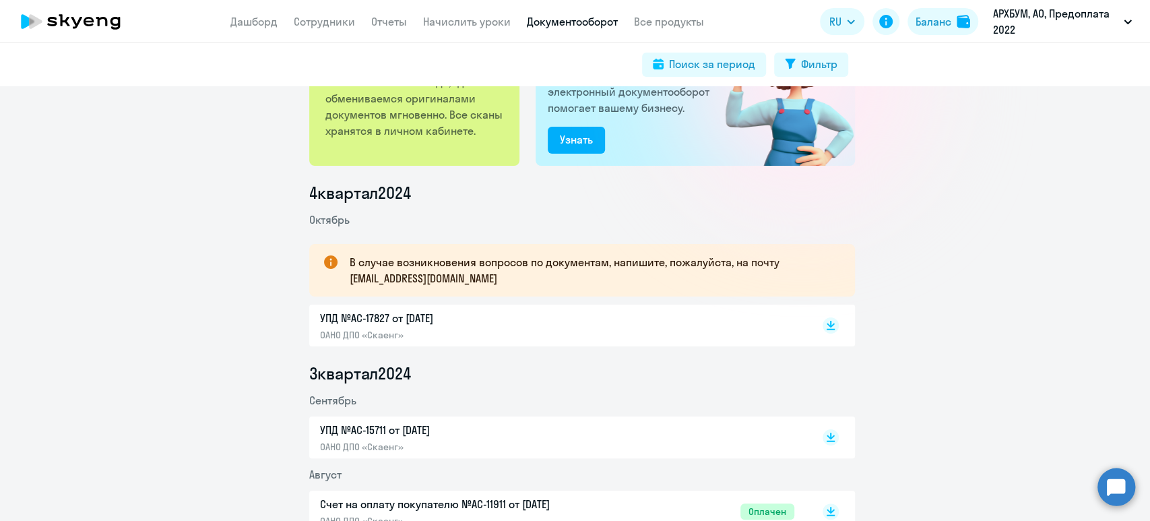
click at [830, 434] on div "УПД №AC-15711 от 01.09.2024 ОАНО ДПО «Скаенг»" at bounding box center [581, 437] width 545 height 42
click at [828, 431] on icon at bounding box center [830, 437] width 16 height 16
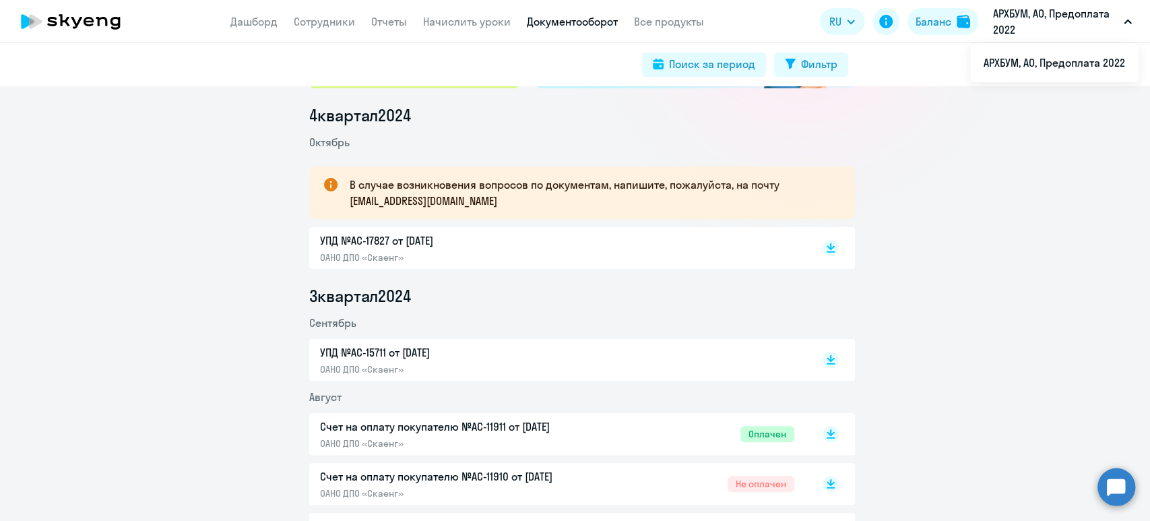
scroll to position [0, 0]
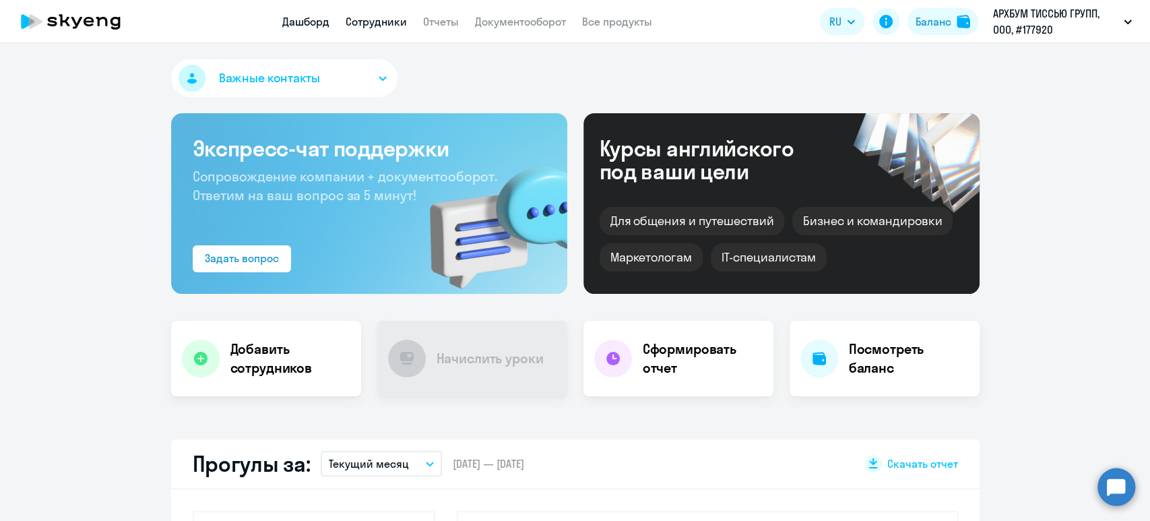
click at [382, 20] on link "Сотрудники" at bounding box center [375, 21] width 61 height 13
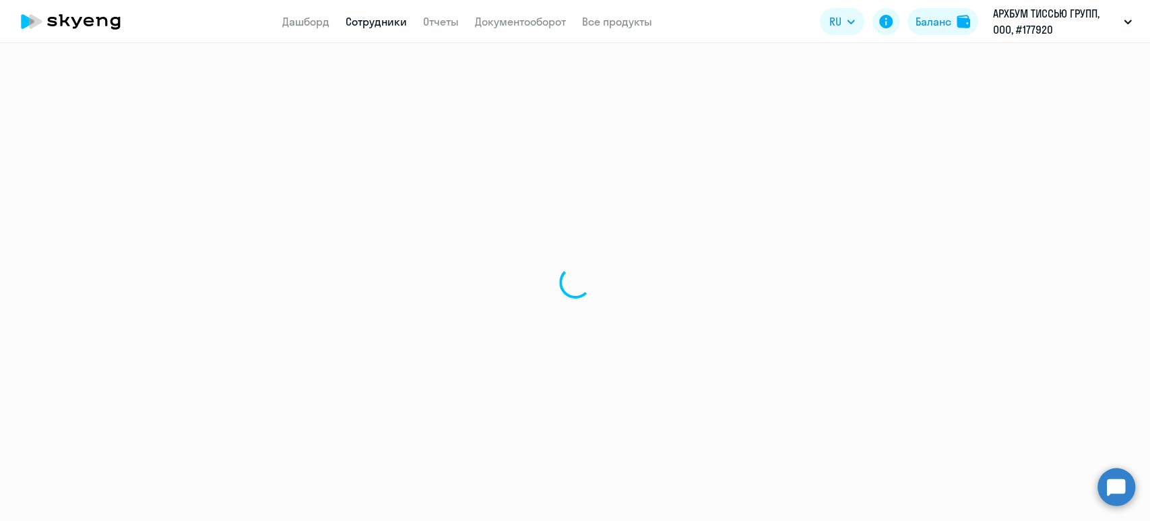
select select "30"
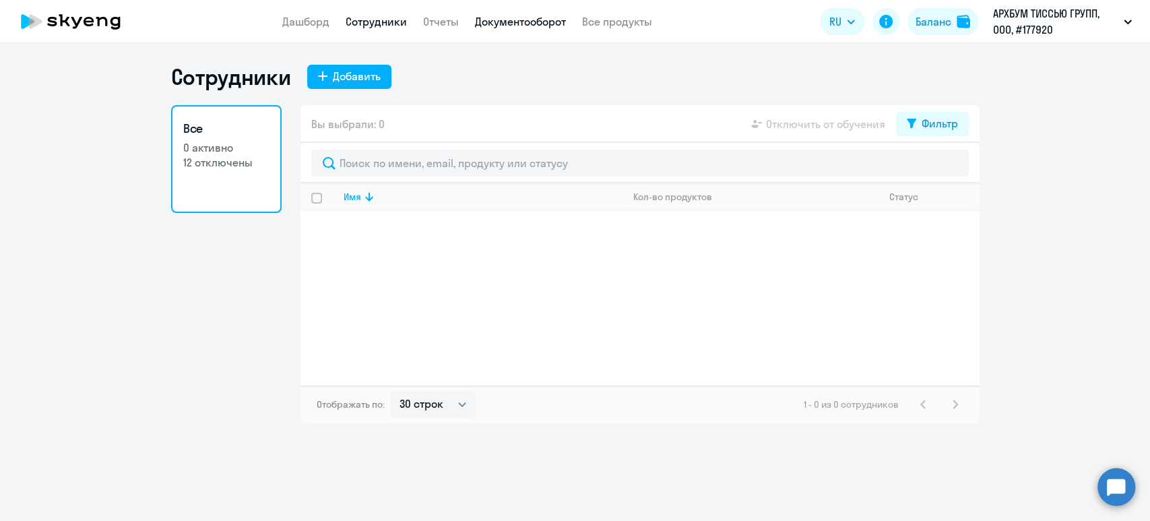
drag, startPoint x: 443, startPoint y: 22, endPoint x: 524, endPoint y: 23, distance: 80.8
click at [443, 24] on link "Отчеты" at bounding box center [441, 21] width 36 height 13
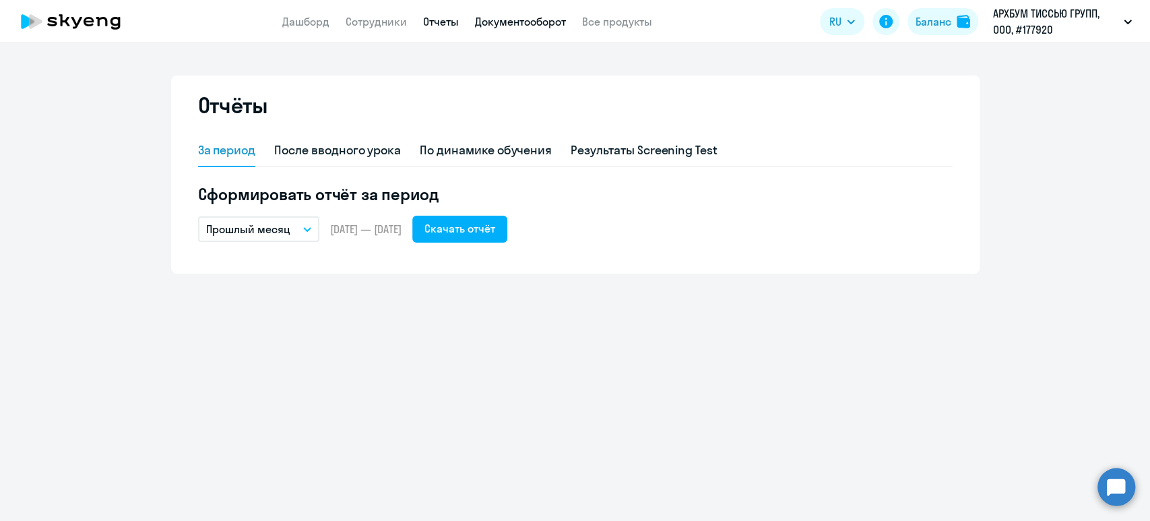
click at [531, 22] on link "Документооборот" at bounding box center [520, 21] width 91 height 13
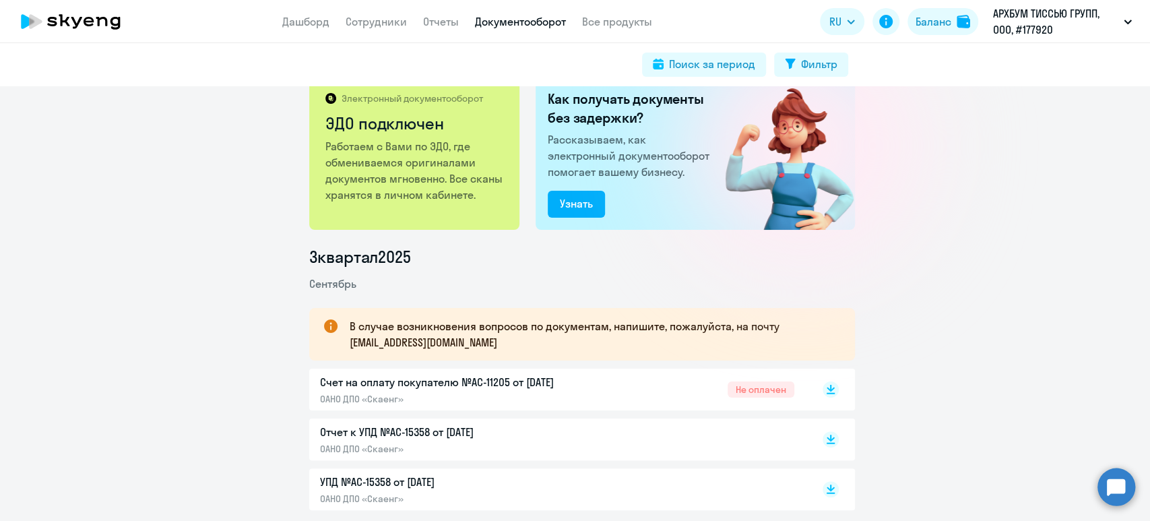
scroll to position [90, 0]
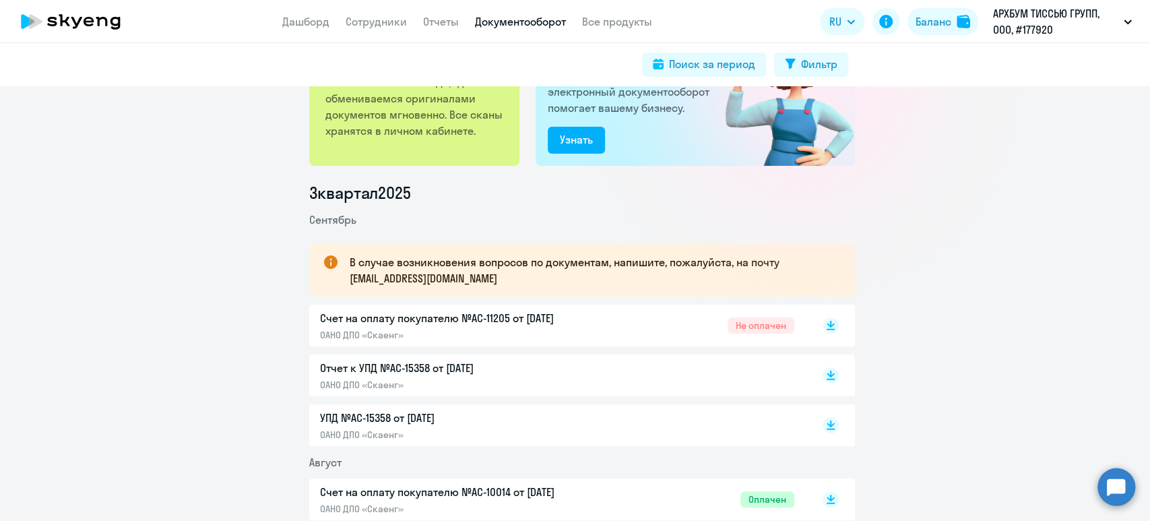
drag, startPoint x: 821, startPoint y: 372, endPoint x: 954, endPoint y: 376, distance: 133.4
click at [826, 423] on rect at bounding box center [830, 425] width 16 height 16
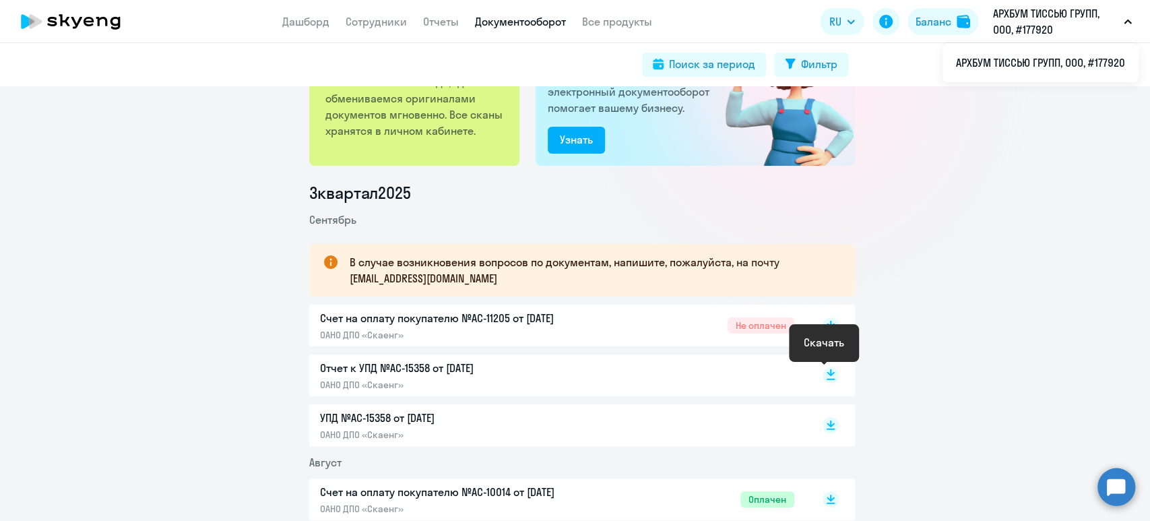
click at [824, 375] on icon at bounding box center [830, 375] width 16 height 16
